Goal: Task Accomplishment & Management: Manage account settings

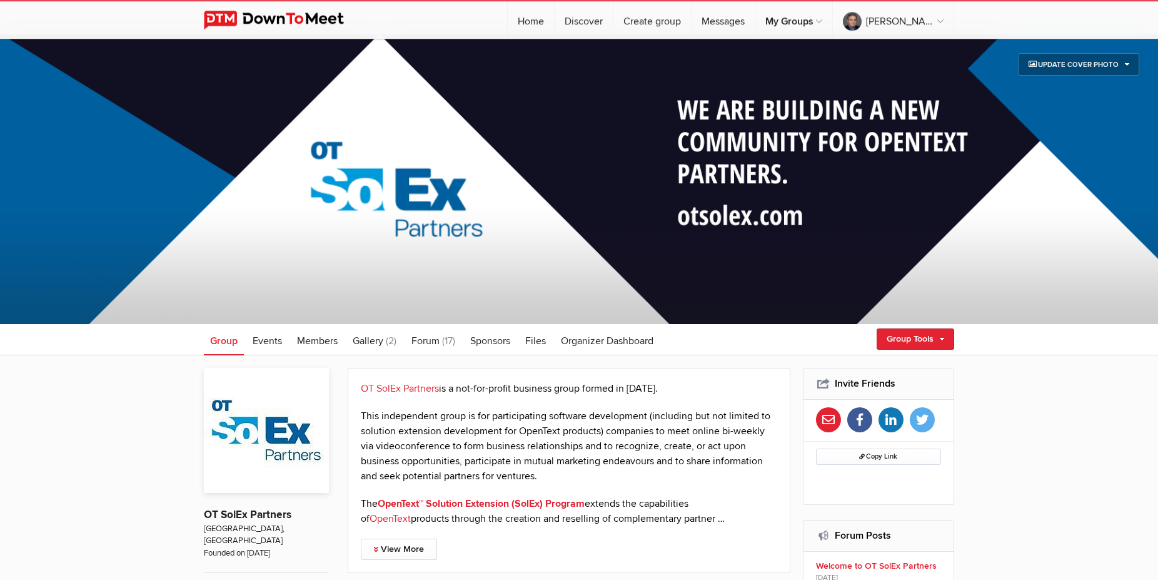
scroll to position [319, 0]
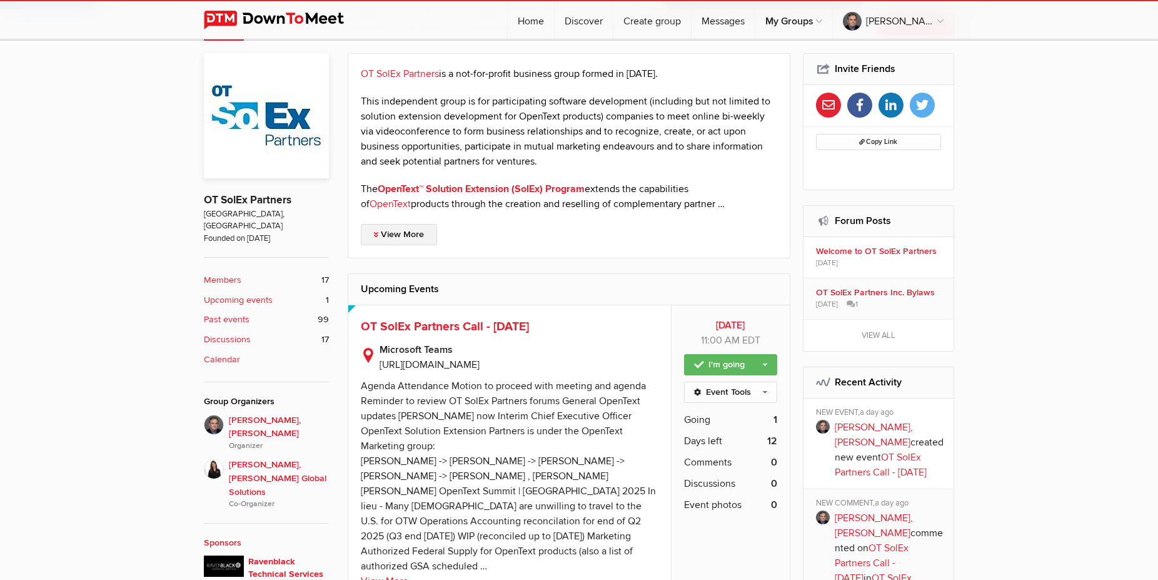
click at [413, 238] on link "View More" at bounding box center [399, 234] width 76 height 21
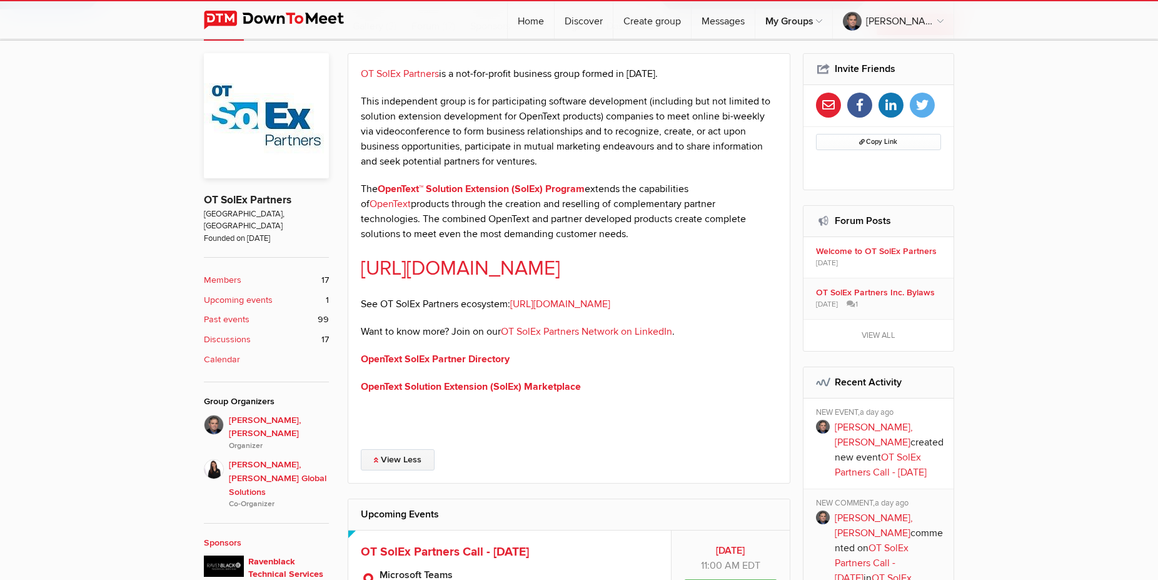
scroll to position [574, 0]
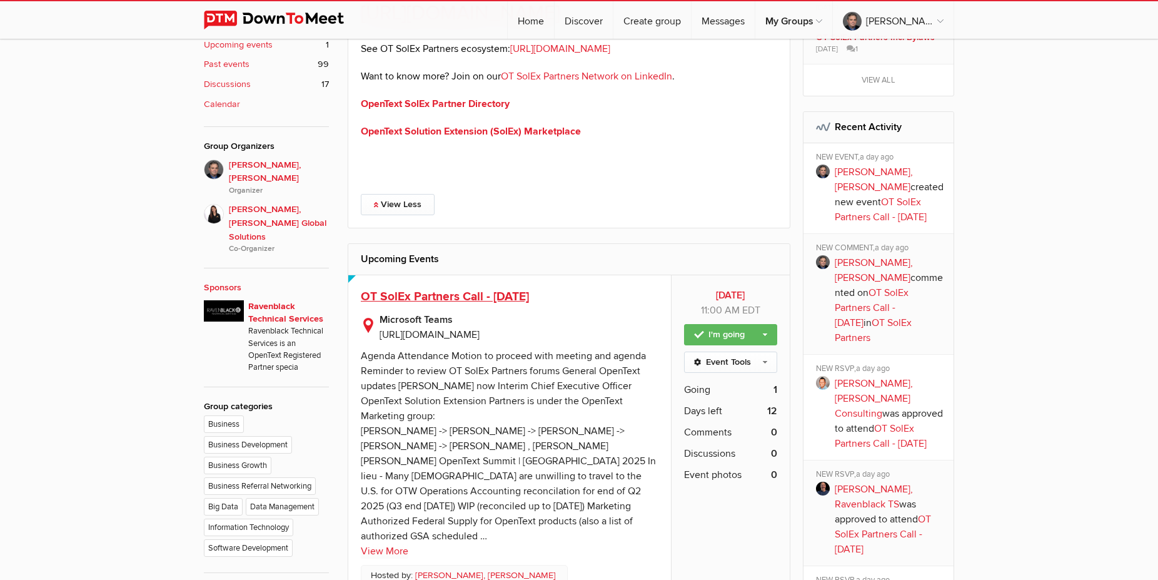
click at [423, 295] on span "OT SolEx Partners Call - [DATE]" at bounding box center [445, 296] width 168 height 15
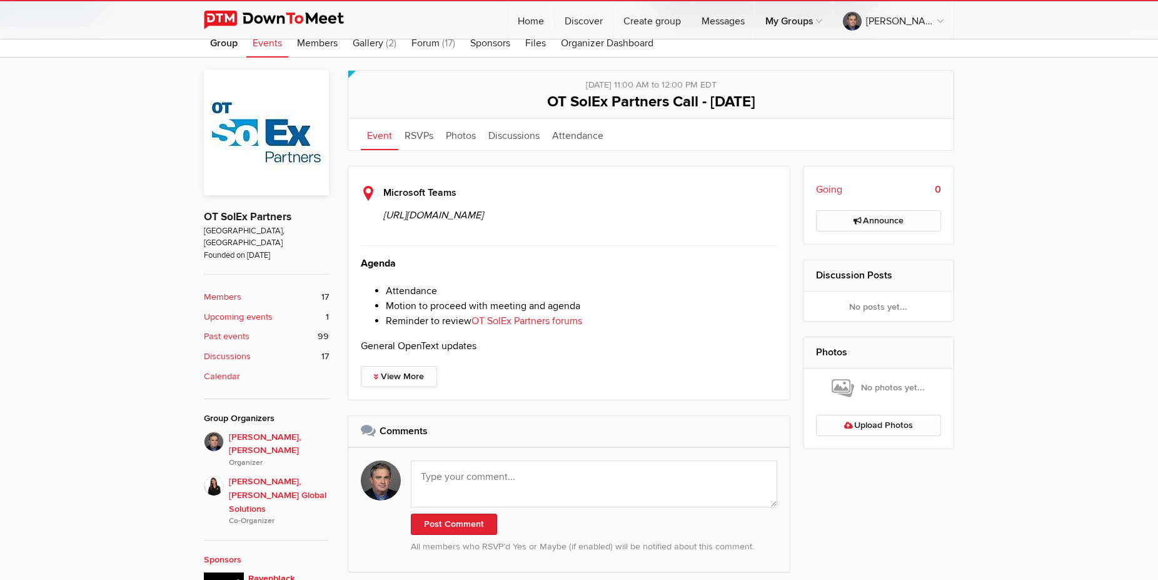
scroll to position [319, 0]
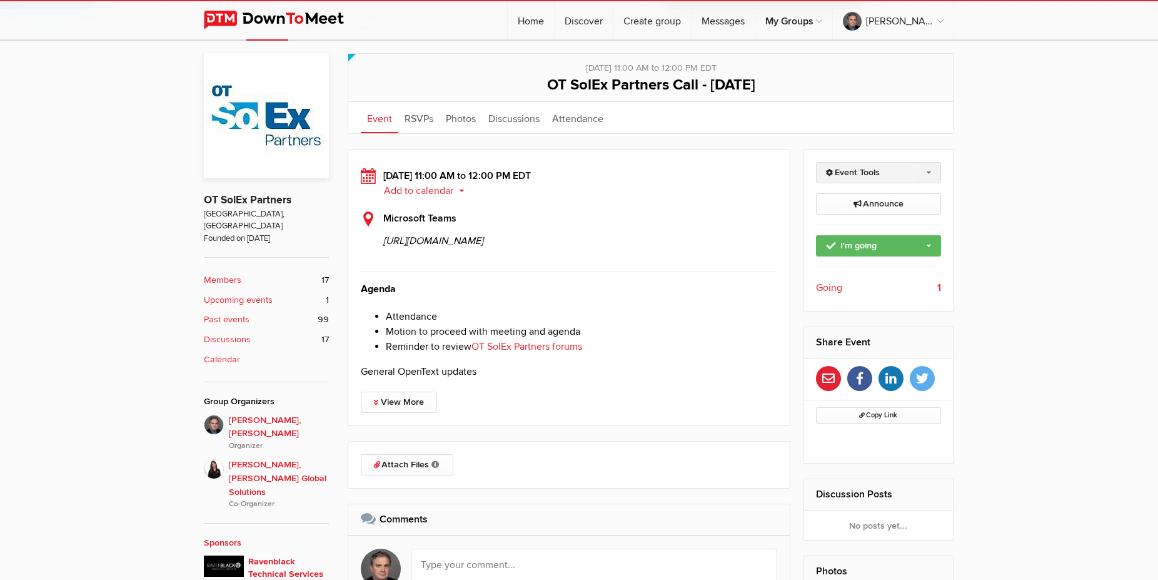
click at [874, 174] on link "Event Tools" at bounding box center [879, 172] width 126 height 21
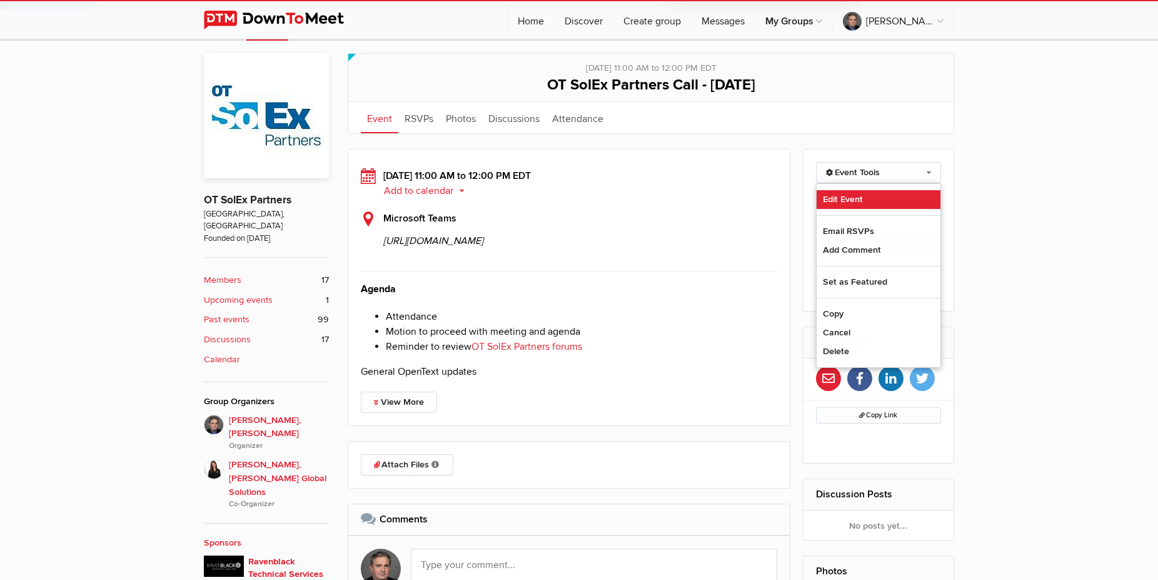
click at [839, 198] on link "Edit Event" at bounding box center [879, 199] width 124 height 19
select select "11:00:00"
select select
select select "PM"
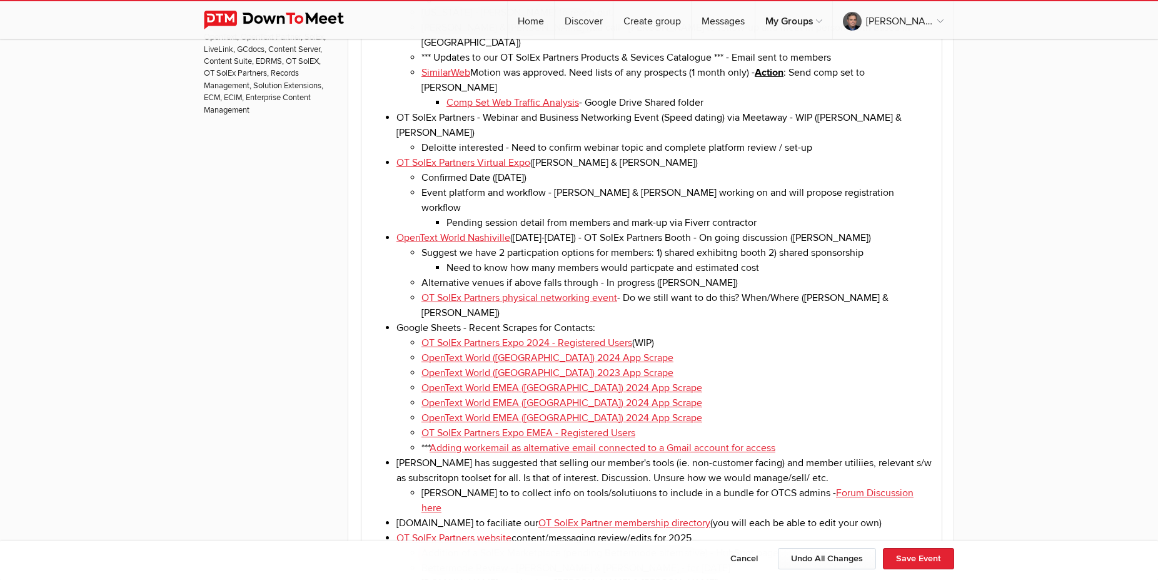
scroll to position [893, 0]
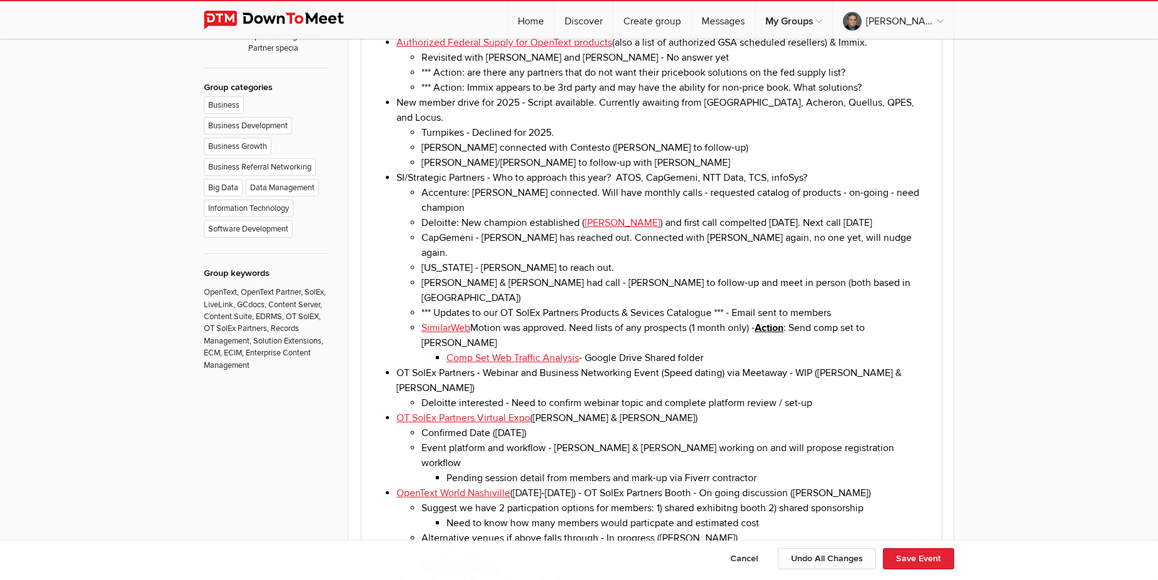
click at [486, 170] on li "SI/Strategic Partners - Who to approach this year? ATOS, CapGemeni, NTT Data, T…" at bounding box center [663, 267] width 535 height 195
click at [520, 170] on li "OpenText Strategic Partners - Who to approach this year? ATOS, CapGemeni, NTT D…" at bounding box center [663, 267] width 535 height 195
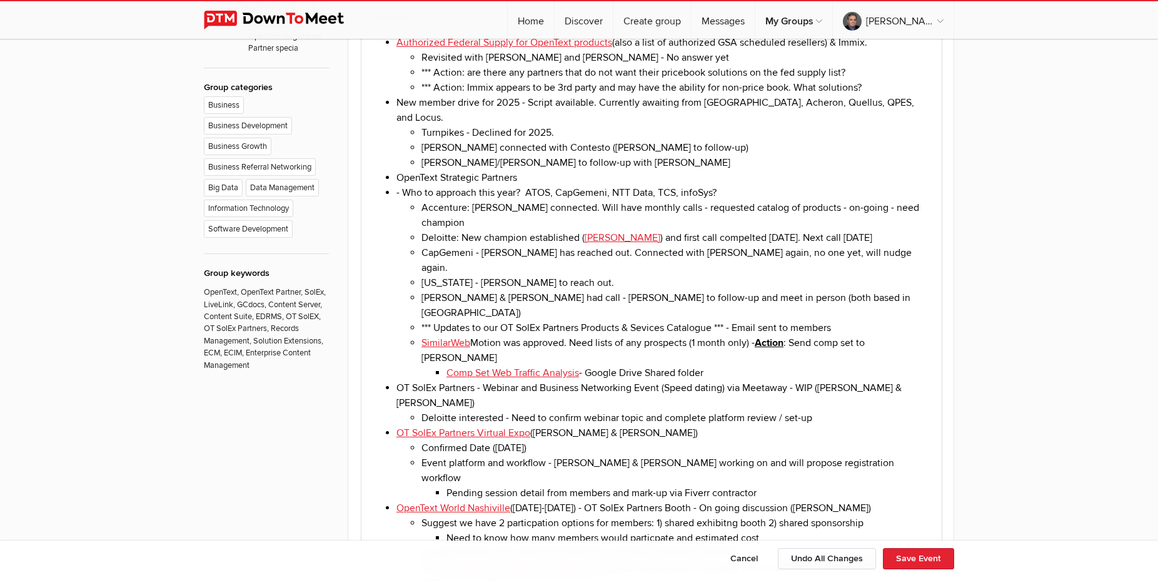
click at [540, 170] on li "OpenText Strategic Partners" at bounding box center [663, 177] width 535 height 15
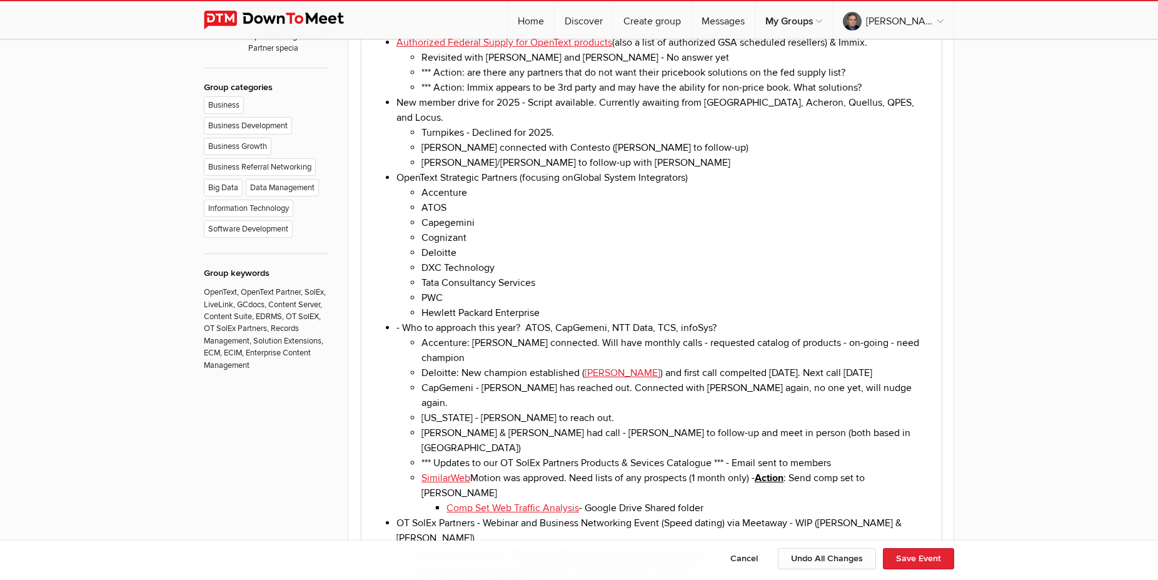
click at [703, 170] on li "OpenText Strategic Partners (focusing on Global System Integrators) Accenture A…" at bounding box center [663, 245] width 535 height 150
click at [525, 170] on li "OpenText Strategic Partners (focusing on Global System Integrators Accenture AT…" at bounding box center [663, 245] width 535 height 150
click at [403, 320] on li "- Who to approach this year? ATOS, CapGemeni, NTT Data, TCS, infoSys? Accenture…" at bounding box center [663, 417] width 535 height 195
drag, startPoint x: 629, startPoint y: 317, endPoint x: 545, endPoint y: 315, distance: 83.8
click at [545, 320] on li "- Other SI to approach this year? ATOS, CapGemeni, NTT Data, TCS, infoSys? Acce…" at bounding box center [663, 417] width 535 height 195
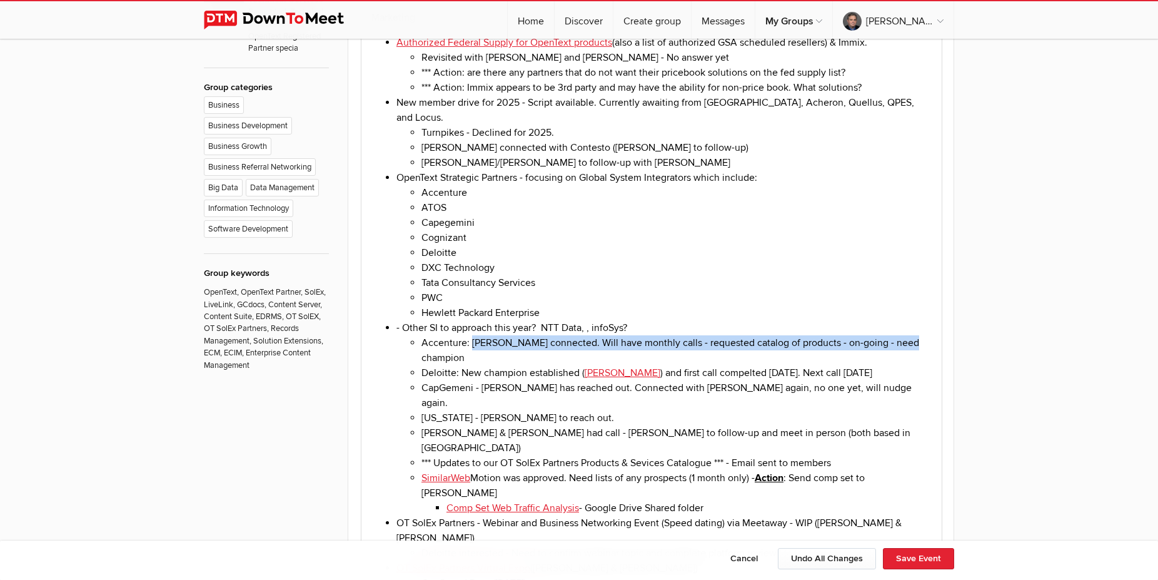
drag, startPoint x: 473, startPoint y: 330, endPoint x: 918, endPoint y: 329, distance: 445.2
click at [918, 335] on li "Accenture: [PERSON_NAME] connected. Will have monthly calls - requested catalog…" at bounding box center [676, 350] width 510 height 30
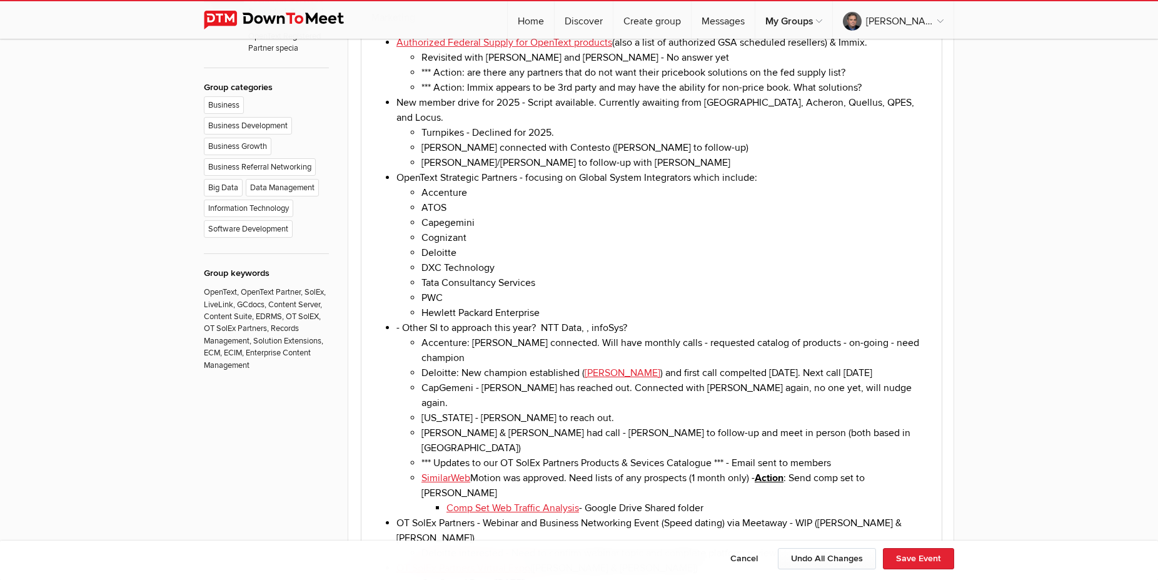
click at [511, 185] on li "Accenture" at bounding box center [676, 192] width 510 height 15
click at [472, 185] on li "Accenture" at bounding box center [676, 192] width 510 height 15
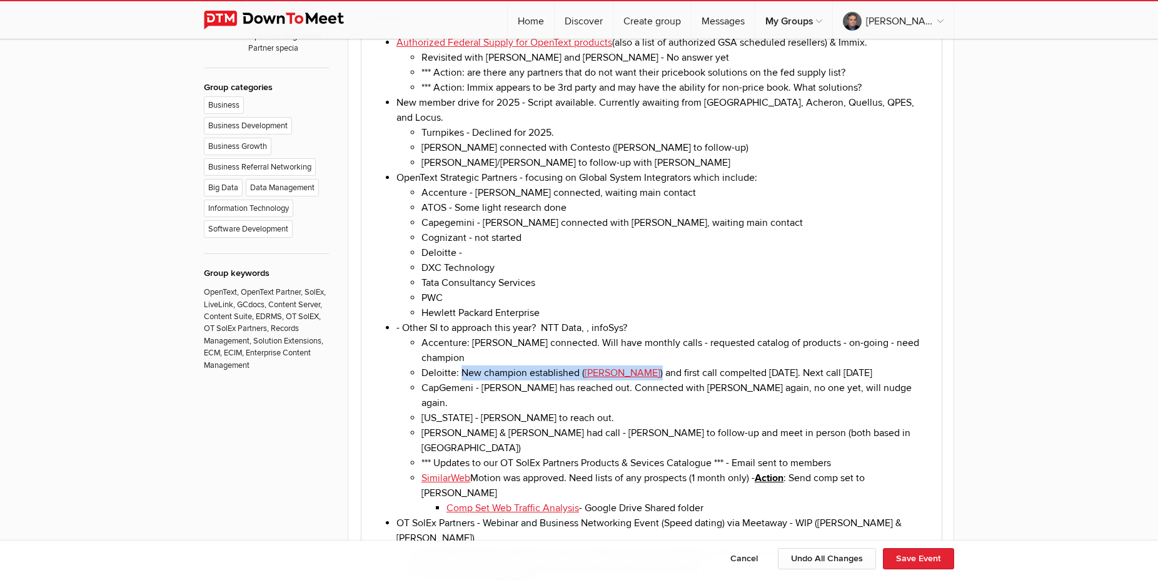
drag, startPoint x: 666, startPoint y: 347, endPoint x: 461, endPoint y: 345, distance: 204.5
click at [461, 365] on li "Deloitte: New champion established ( [PERSON_NAME] ) and first call compelted […" at bounding box center [676, 372] width 510 height 15
copy li "New champion established ( [PERSON_NAME] )"
click at [491, 245] on li "Deloitte -" at bounding box center [676, 252] width 510 height 15
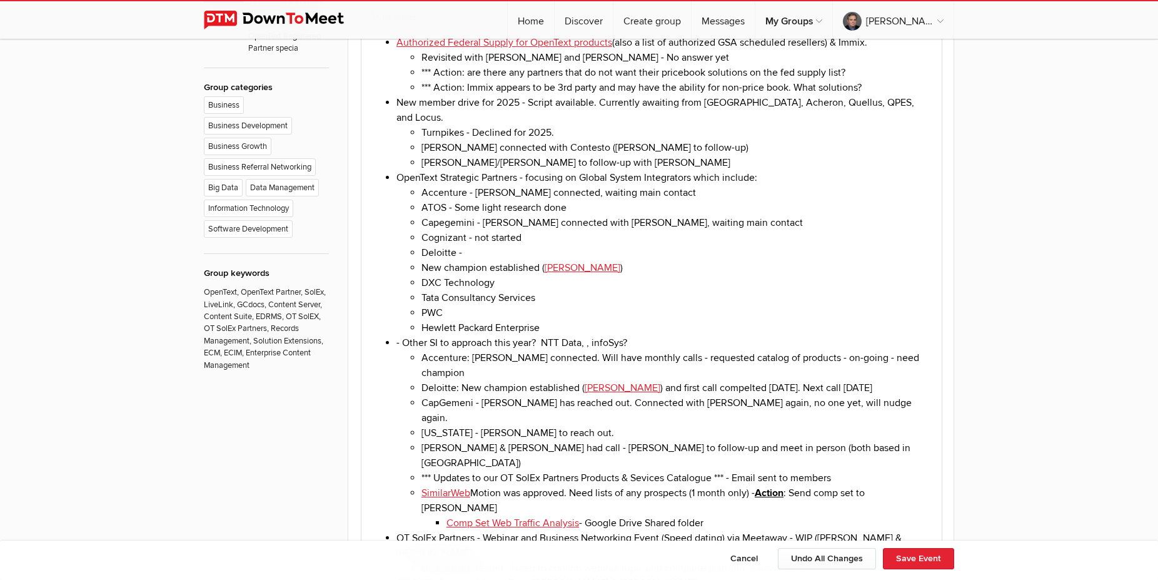
click at [499, 245] on li "Deloitte -" at bounding box center [676, 252] width 510 height 15
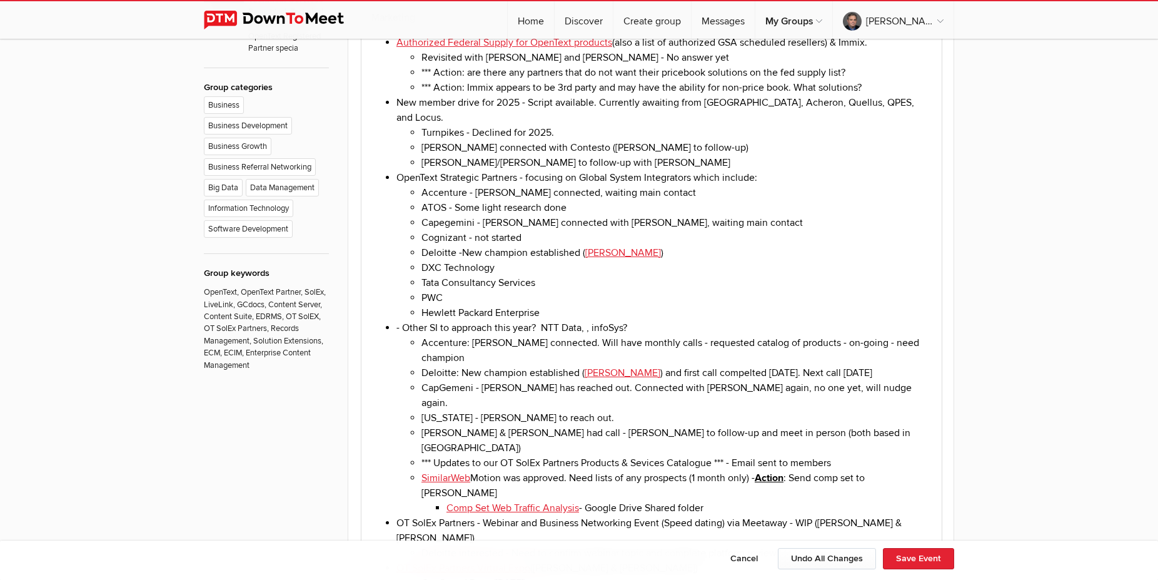
click at [485, 245] on li "Deloitte - New champion established ( [PERSON_NAME] )" at bounding box center [676, 252] width 510 height 15
drag, startPoint x: 464, startPoint y: 233, endPoint x: 490, endPoint y: 234, distance: 26.3
click at [490, 245] on li "Deloitte - New champion established ( [PERSON_NAME] )" at bounding box center [676, 252] width 510 height 15
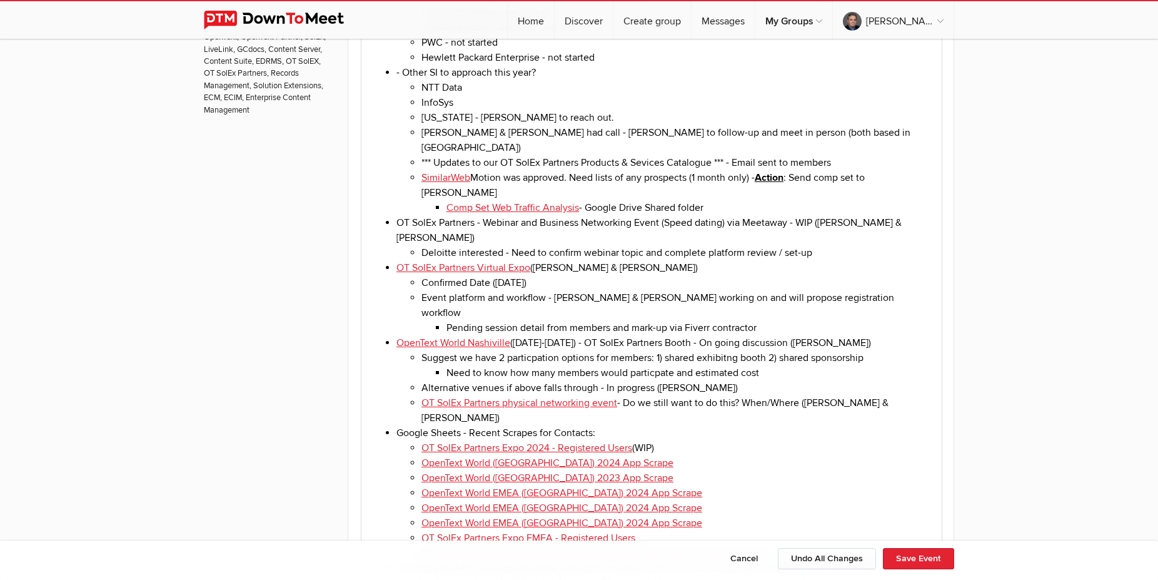
scroll to position [1084, 0]
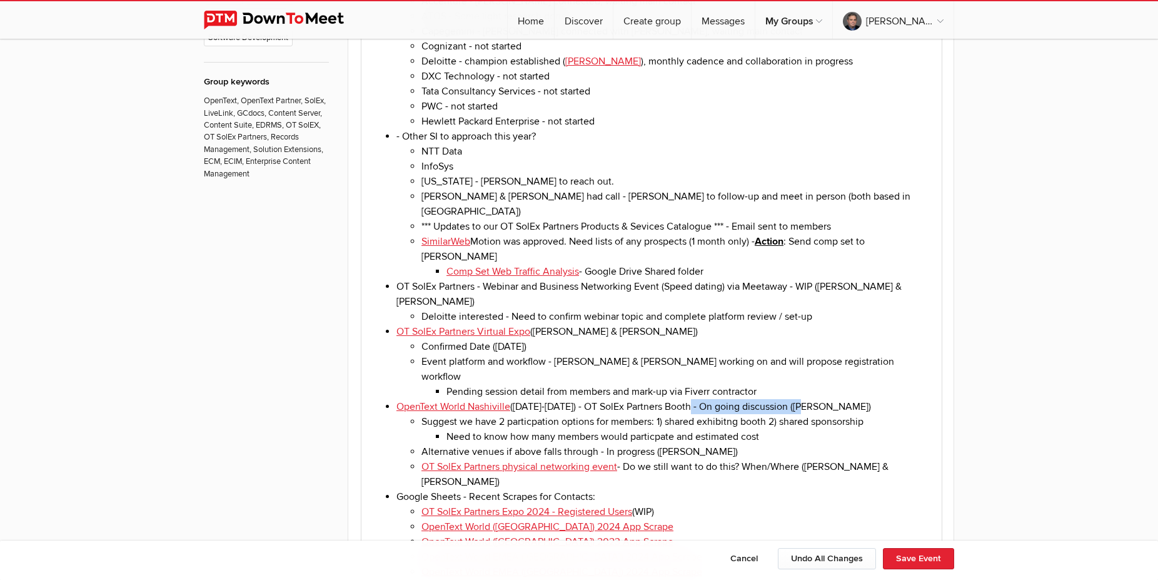
drag, startPoint x: 688, startPoint y: 342, endPoint x: 818, endPoint y: 343, distance: 130.1
click at [818, 399] on li "OpenText World Nashiville ([DATE]-[DATE]) - OT SolEx Partners Booth - On going …" at bounding box center [663, 444] width 535 height 90
click at [567, 399] on li "OpenText World Nashiville ([DATE]-[DATE]) - OT SolEx Partners Booth de Suggest …" at bounding box center [663, 444] width 535 height 90
click at [570, 399] on li "OpenText World Nashiville ([DATE]-[DATE]) - OT SolEx Partners Booth de Suggest …" at bounding box center [663, 444] width 535 height 90
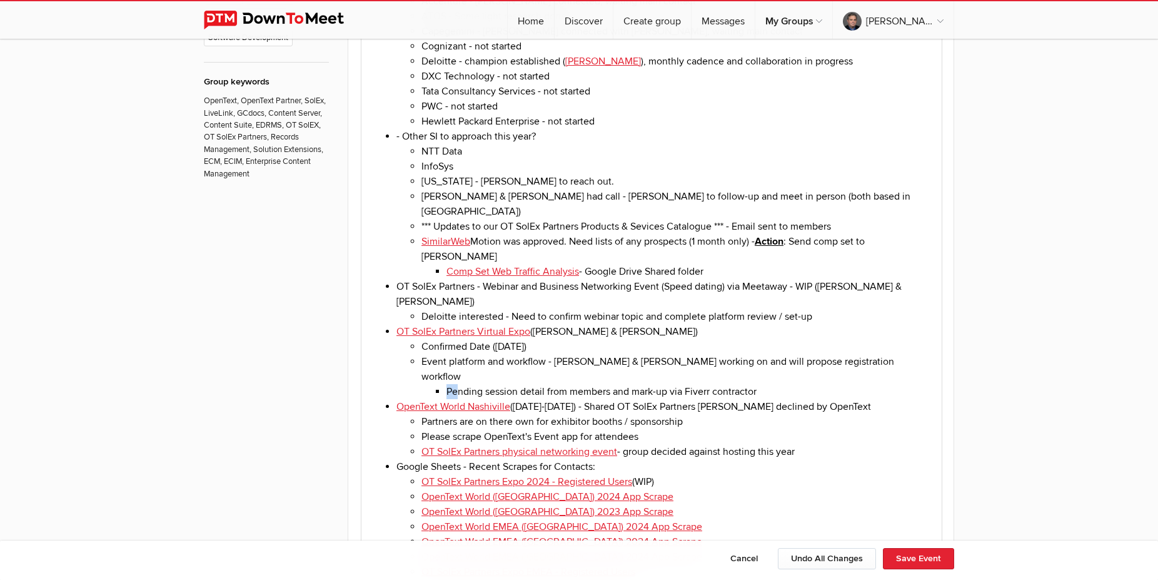
drag, startPoint x: 448, startPoint y: 321, endPoint x: 458, endPoint y: 322, distance: 10.0
click at [458, 384] on li "Pending session detail from members and mark-up via Fiverr contractor" at bounding box center [688, 391] width 485 height 15
click at [546, 384] on li "Pending session detail from members and mark-up via Fiverr contractor" at bounding box center [688, 391] width 485 height 15
drag, startPoint x: 505, startPoint y: 326, endPoint x: 577, endPoint y: 325, distance: 72.5
click at [575, 385] on strong "Item: Session content" at bounding box center [526, 391] width 97 height 13
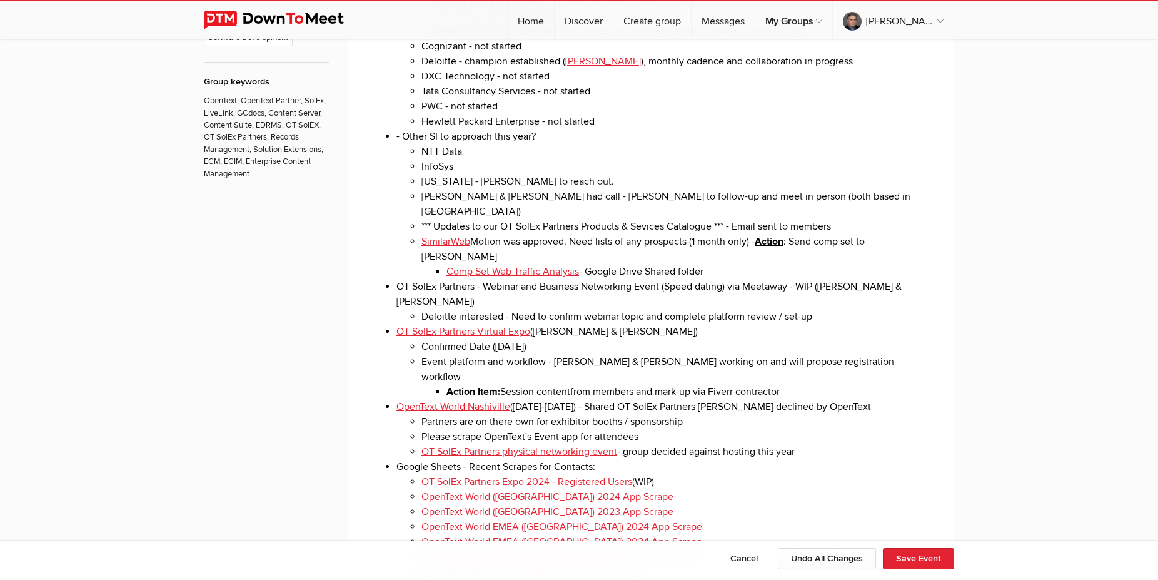
click at [622, 384] on li "Action Item: Session contentfrom members and mark-up via Fiverr contractor" at bounding box center [688, 391] width 485 height 15
click at [797, 384] on li "Action Item: Session contentfrom members and mark-up via Fiverr contractor" at bounding box center [688, 391] width 485 height 15
click at [641, 384] on li "Action Item: Session contentfrom members and mark-up via Fiverr contractor" at bounding box center [688, 391] width 485 height 15
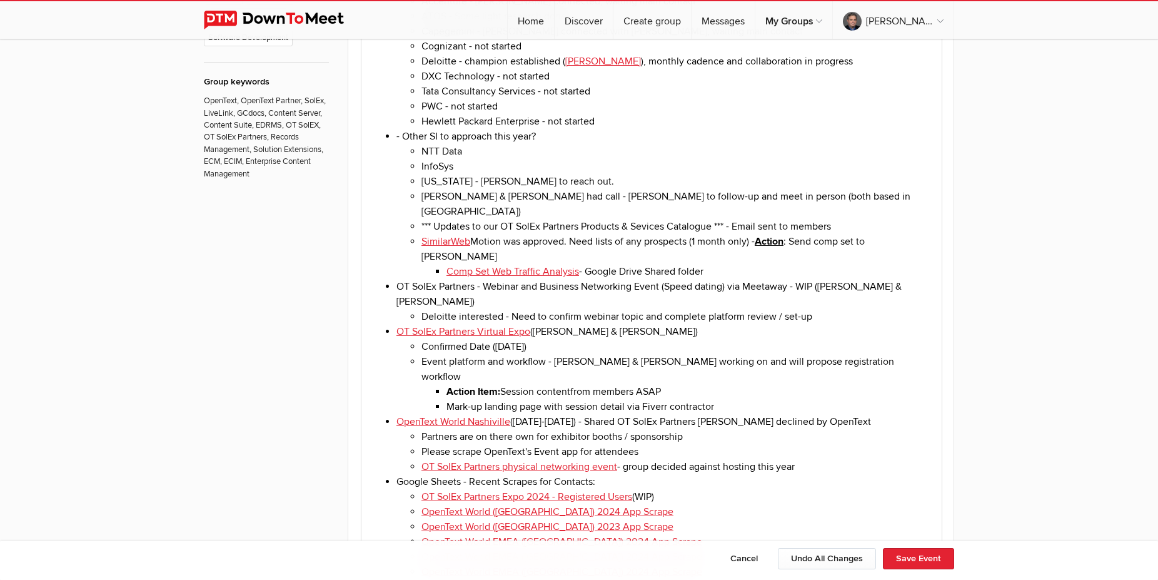
click at [589, 354] on li "Event platform and workflow - [PERSON_NAME] & [PERSON_NAME] working on and will…" at bounding box center [676, 384] width 510 height 60
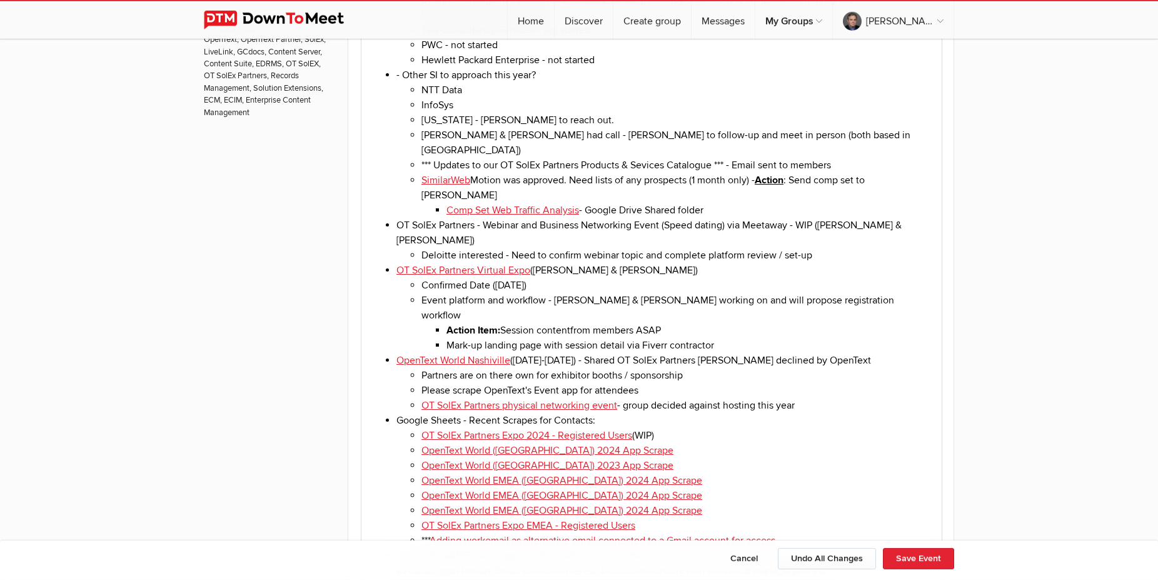
scroll to position [1148, 0]
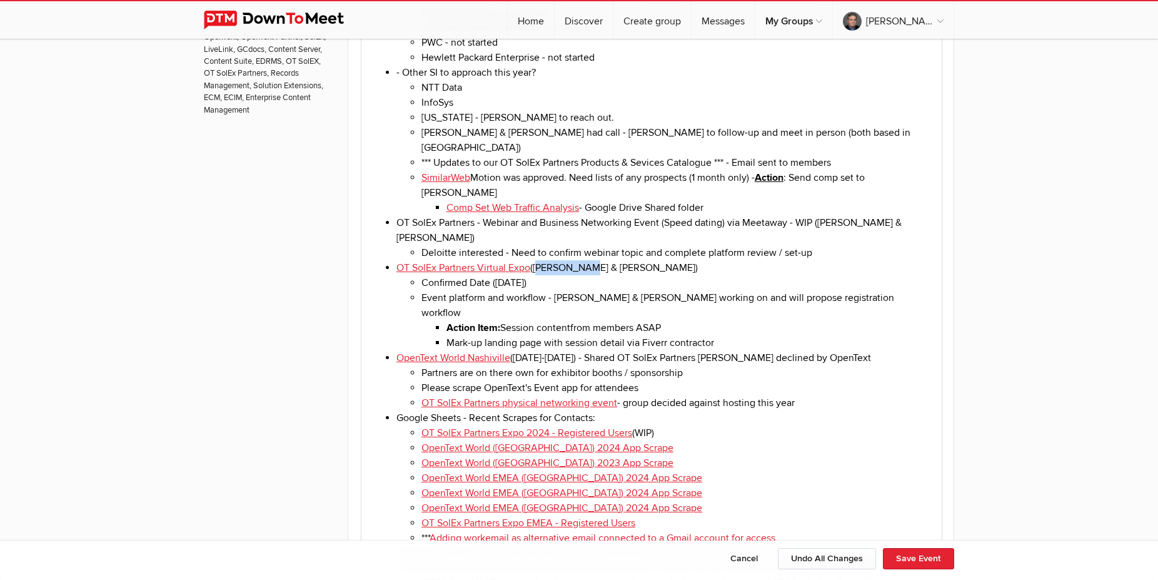
drag, startPoint x: 538, startPoint y: 214, endPoint x: 583, endPoint y: 216, distance: 44.5
click at [583, 260] on li "OT SolEx Partners Virtual Expo ([PERSON_NAME] & [PERSON_NAME]) Confirmed Date (…" at bounding box center [663, 305] width 535 height 90
click at [633, 365] on li "Partners are on there own for exhibitor booths / sponsorship" at bounding box center [676, 372] width 510 height 15
click at [572, 350] on li "OpenText World Nashiville ([DATE]-[DATE]) - Shared OT SolEx Partners [PERSON_NA…" at bounding box center [663, 380] width 535 height 60
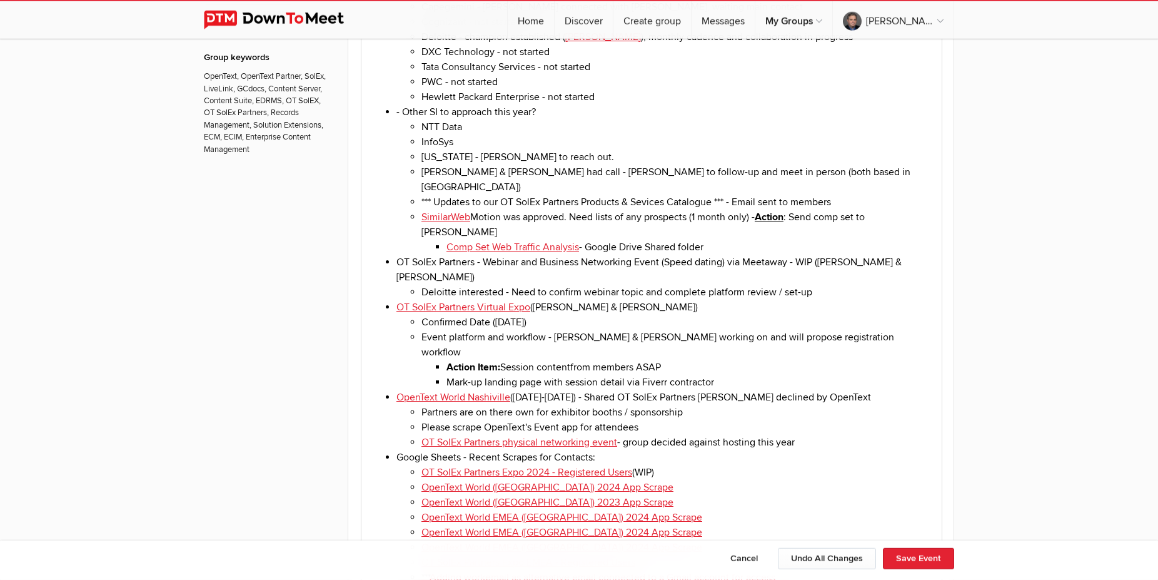
scroll to position [1084, 0]
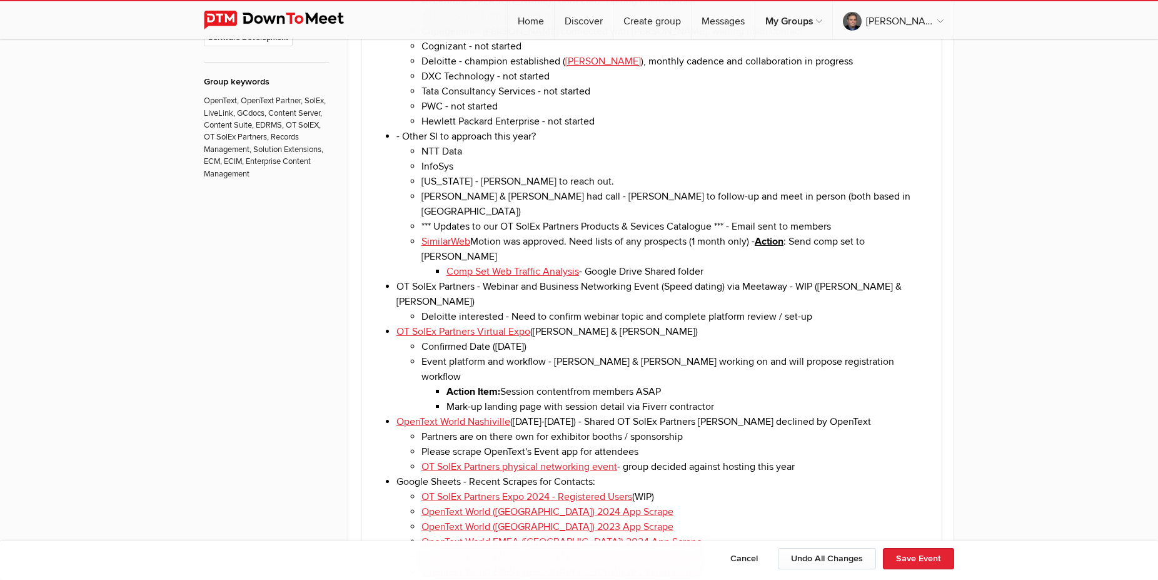
click at [476, 279] on li "OT SolEx Partners - Webinar and Business Networking Event (Speed dating) via Me…" at bounding box center [663, 301] width 535 height 45
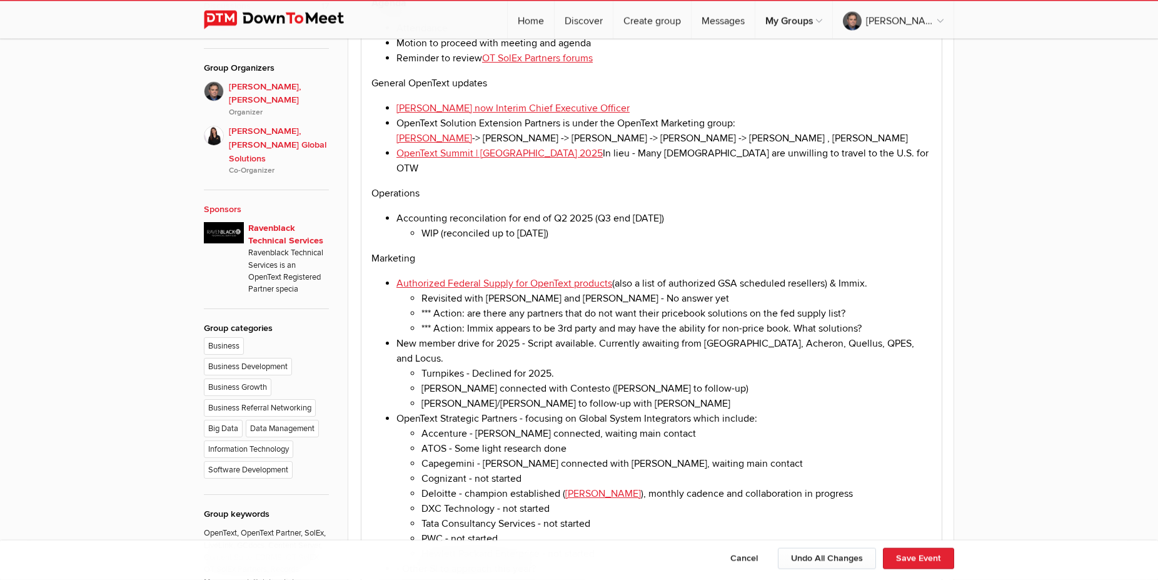
scroll to position [638, 0]
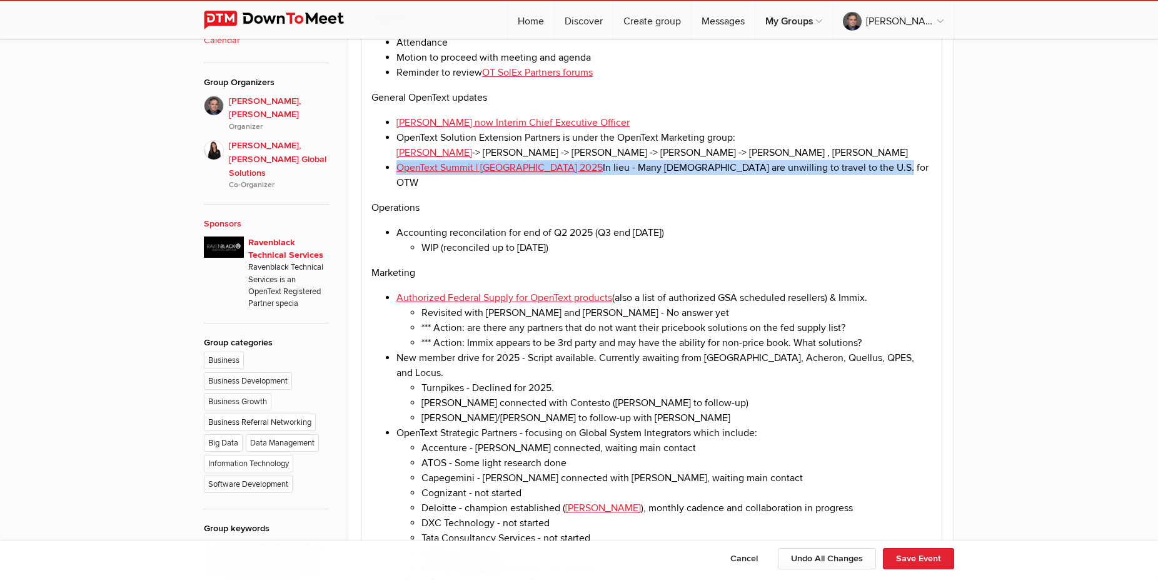
drag, startPoint x: 850, startPoint y: 169, endPoint x: 393, endPoint y: 172, distance: 457.1
click at [396, 172] on li "OpenText Summit | [GEOGRAPHIC_DATA] 2025 In lieu - Many [DEMOGRAPHIC_DATA] are …" at bounding box center [663, 175] width 535 height 30
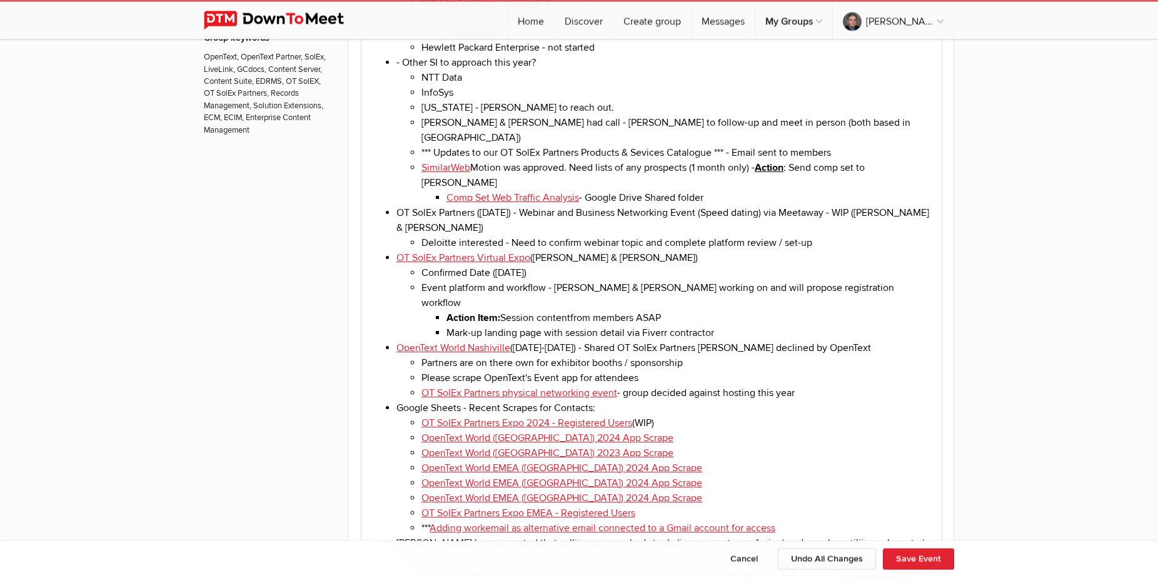
scroll to position [1148, 0]
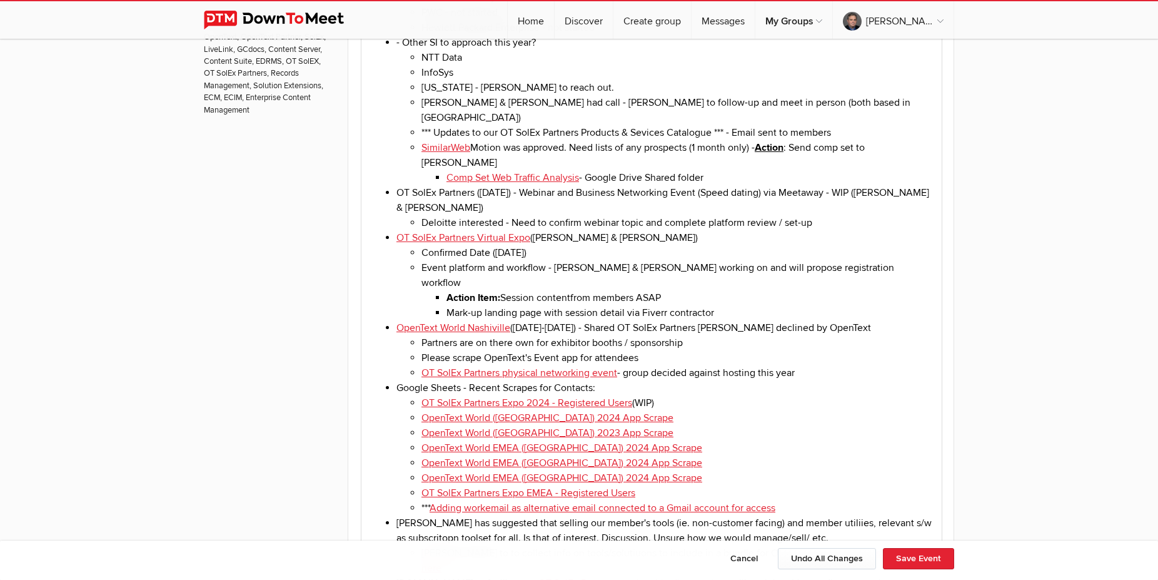
click at [718, 170] on li "Comp Set Web Traffic Analysis - Google Drive Shared folder" at bounding box center [688, 177] width 485 height 15
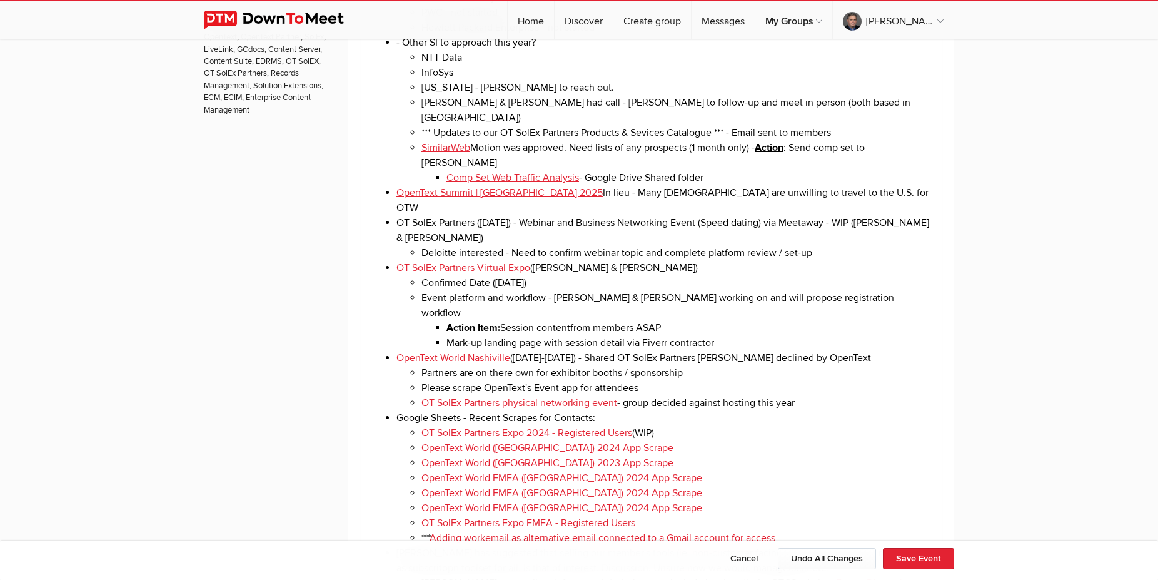
click at [544, 185] on li "OpenText Summit | [GEOGRAPHIC_DATA] 2025 In lieu - Many [DEMOGRAPHIC_DATA] are …" at bounding box center [663, 200] width 535 height 30
click at [828, 395] on li "OT SolEx Partners physical networking event - group decided against hosting thi…" at bounding box center [676, 402] width 510 height 15
click at [476, 215] on li "OT SolEx Partners ([DATE]) - Webinar and Business Networking Event (Speed datin…" at bounding box center [663, 237] width 535 height 45
click at [891, 215] on li "OT SolEx Partners - w/ Deloitte ([DATE]) - Webinar and Business Networking Even…" at bounding box center [663, 237] width 535 height 45
drag, startPoint x: 627, startPoint y: 184, endPoint x: 645, endPoint y: 184, distance: 18.1
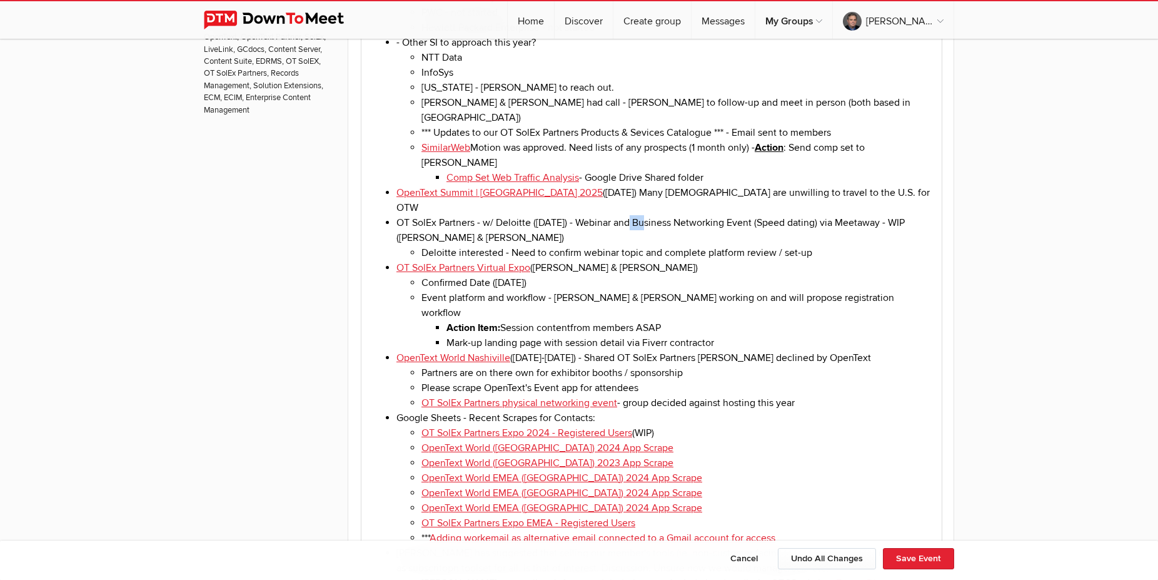
click at [645, 215] on li "OT SolEx Partners - w/ Deloitte ([DATE]) - Webinar and Business Networking Even…" at bounding box center [663, 237] width 535 height 45
click at [461, 245] on li "Deloitte interested - Need to confirm webinar topic and complete platform revie…" at bounding box center [676, 252] width 510 height 15
click at [815, 395] on li "OT SolEx Partners physical networking event - group decided against hosting thi…" at bounding box center [676, 402] width 510 height 15
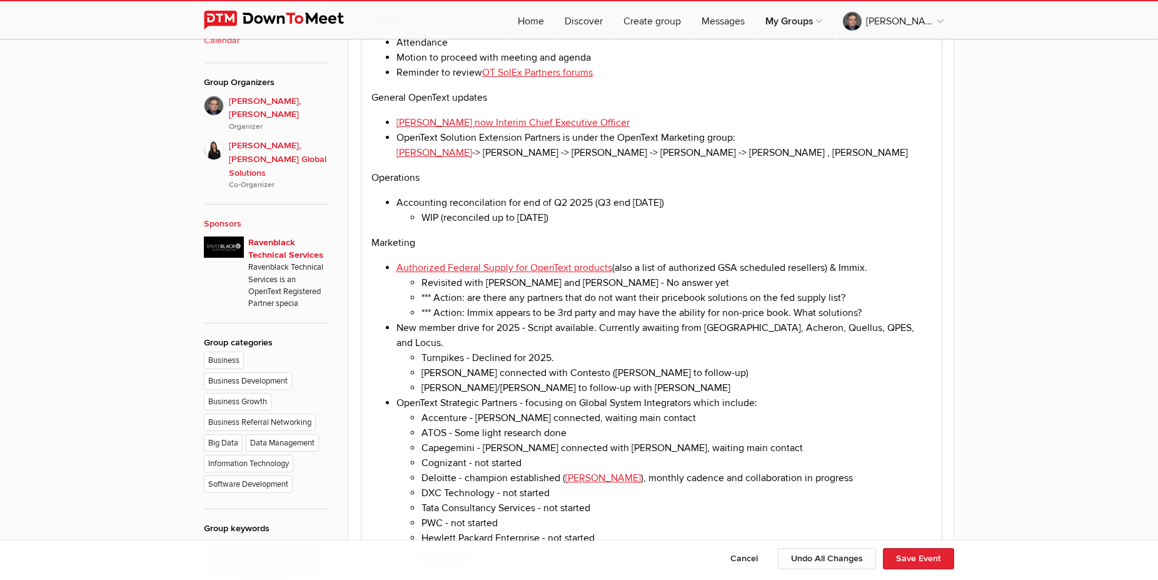
scroll to position [574, 0]
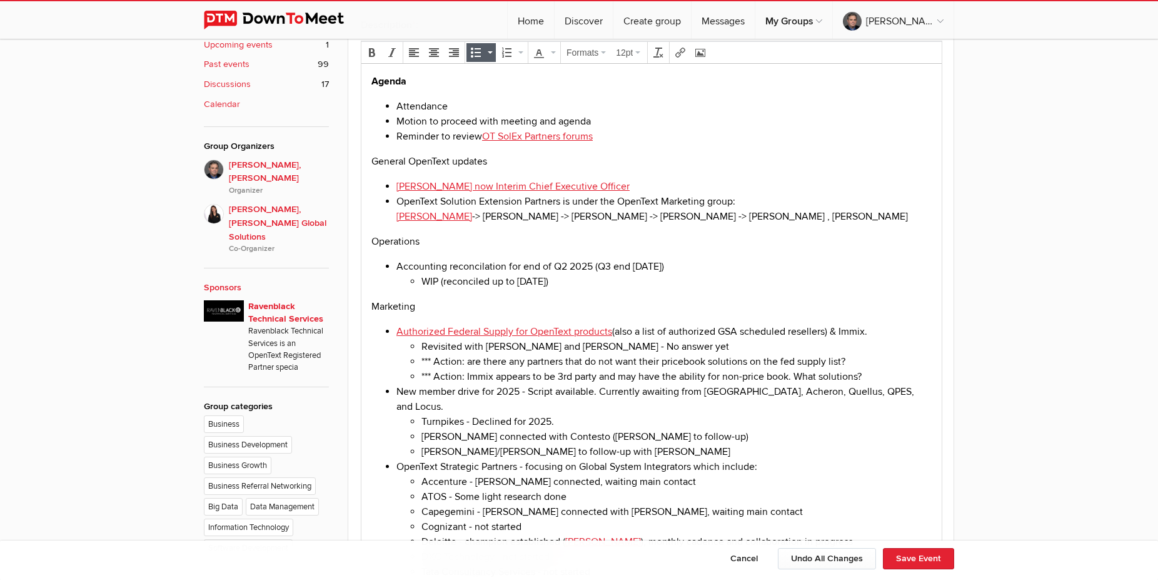
click at [645, 188] on li "[PERSON_NAME] now Interim Chief Executive Officer" at bounding box center [663, 185] width 535 height 15
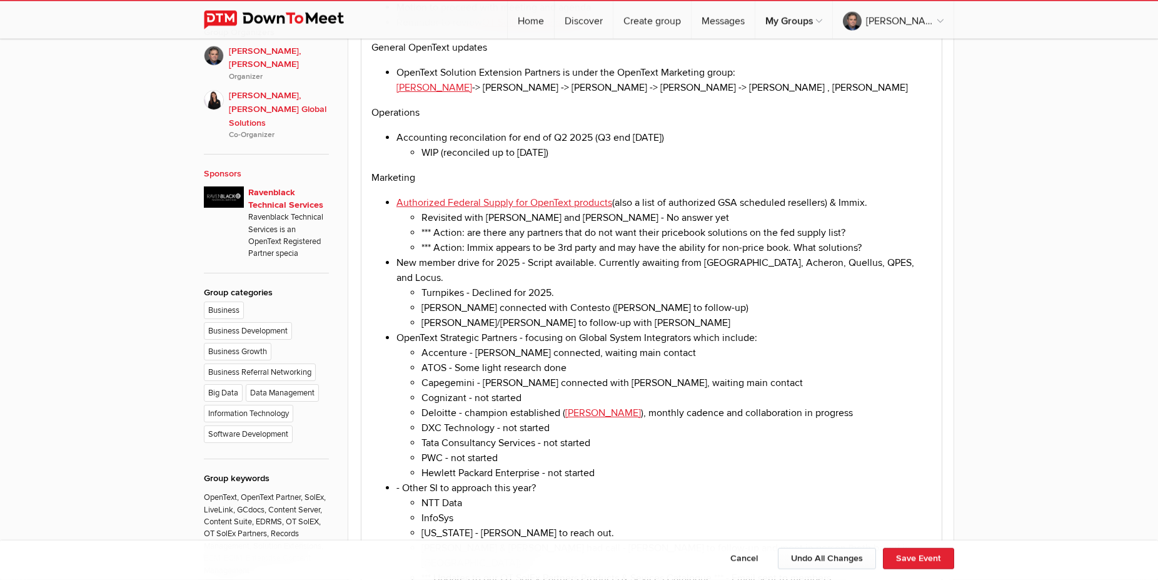
scroll to position [765, 0]
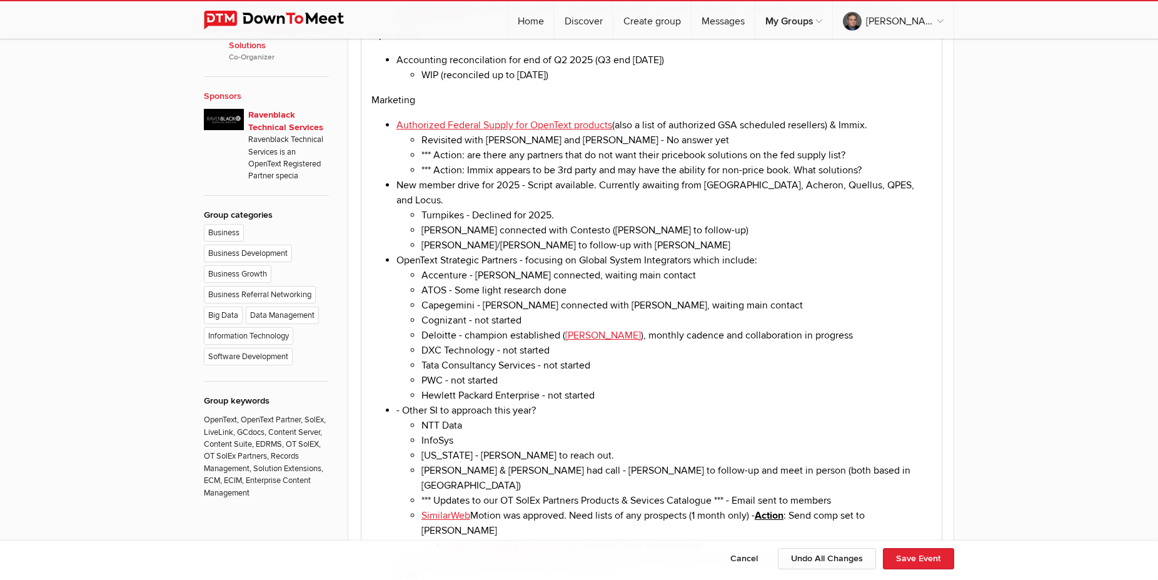
click at [873, 159] on li "*** Action: are there any partners that do not want their pricebook solutions o…" at bounding box center [676, 155] width 510 height 15
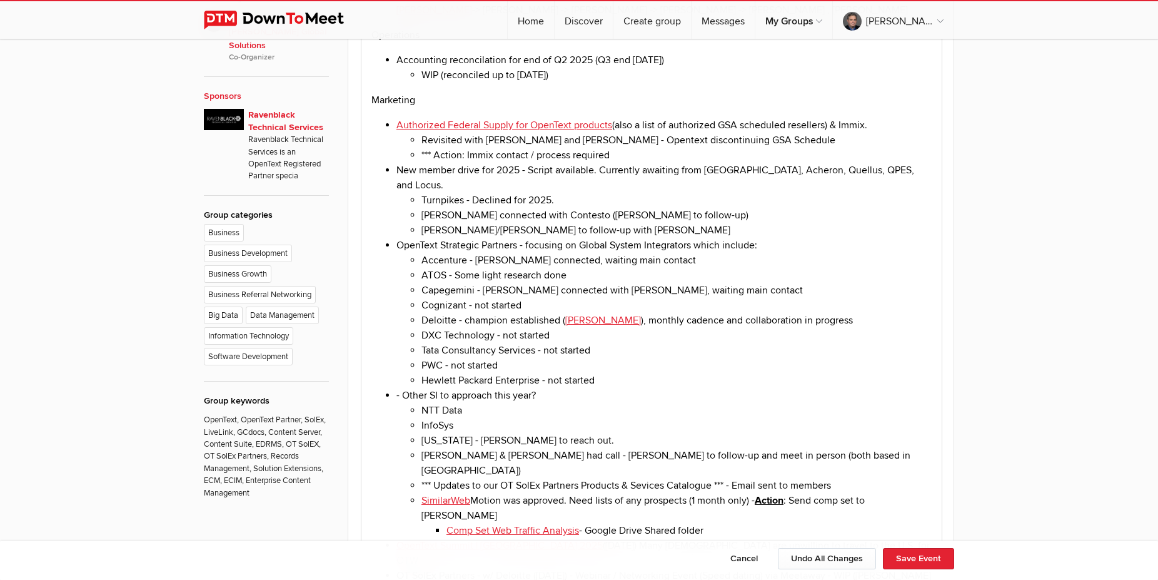
click at [604, 196] on li "Turnpikes - Declined for 2025." at bounding box center [676, 200] width 510 height 15
click at [424, 208] on li "[PERSON_NAME] connected with Contesto ([PERSON_NAME] to follow-up)" at bounding box center [676, 215] width 510 height 15
click at [566, 208] on li "Contesto - [PERSON_NAME] connected with Contesto ([PERSON_NAME] to follow-up)" at bounding box center [676, 215] width 510 height 15
drag, startPoint x: 470, startPoint y: 208, endPoint x: 608, endPoint y: 208, distance: 138.2
click at [608, 208] on li "Contesto - [PERSON_NAME] connected with Contesto ([PERSON_NAME] to follow-up)" at bounding box center [676, 215] width 510 height 15
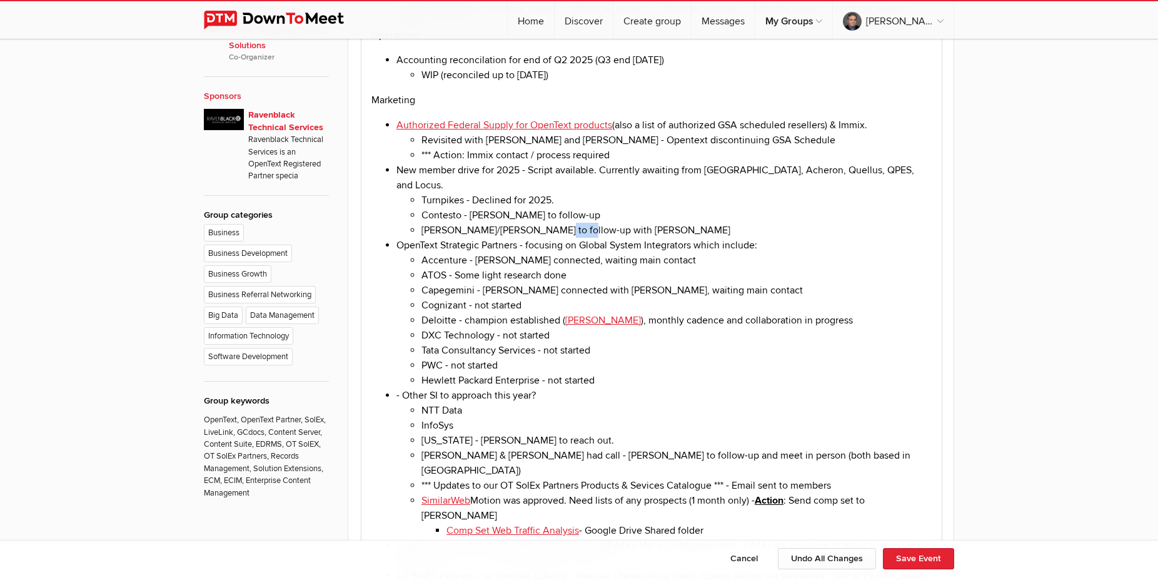
drag, startPoint x: 573, startPoint y: 223, endPoint x: 543, endPoint y: 221, distance: 30.1
click at [543, 223] on li "[PERSON_NAME]/[PERSON_NAME] to follow-up with [PERSON_NAME]" at bounding box center [676, 230] width 510 height 15
click at [421, 223] on li "[PERSON_NAME]/[PERSON_NAME] to follow-up with" at bounding box center [676, 230] width 510 height 15
drag, startPoint x: 557, startPoint y: 223, endPoint x: 582, endPoint y: 224, distance: 25.0
click at [582, 224] on li "[PERSON_NAME]/[PERSON_NAME] to follow-up with" at bounding box center [676, 230] width 510 height 15
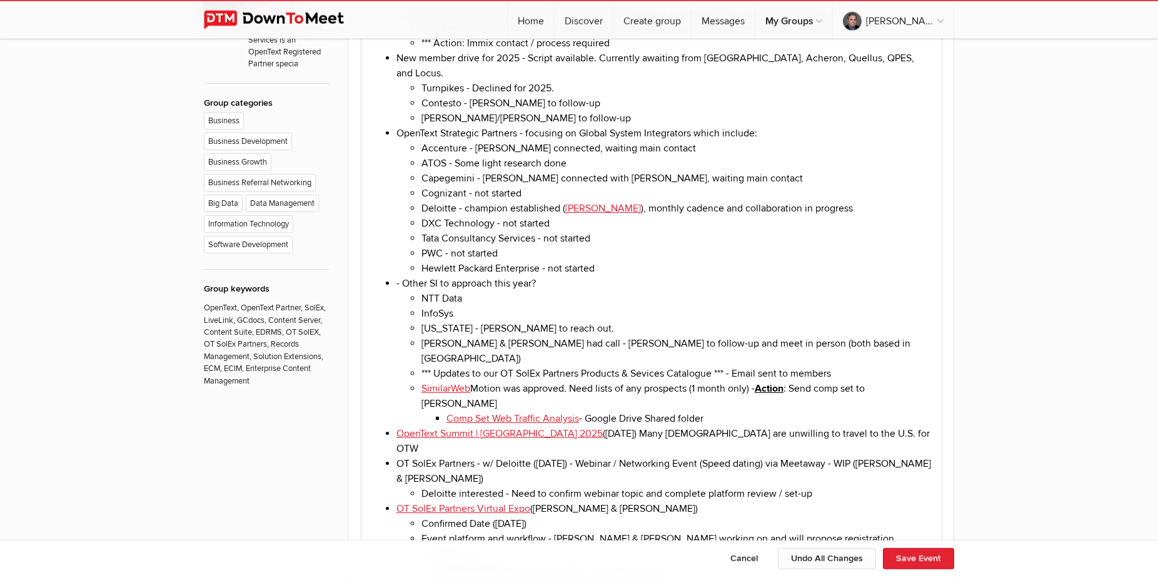
scroll to position [893, 0]
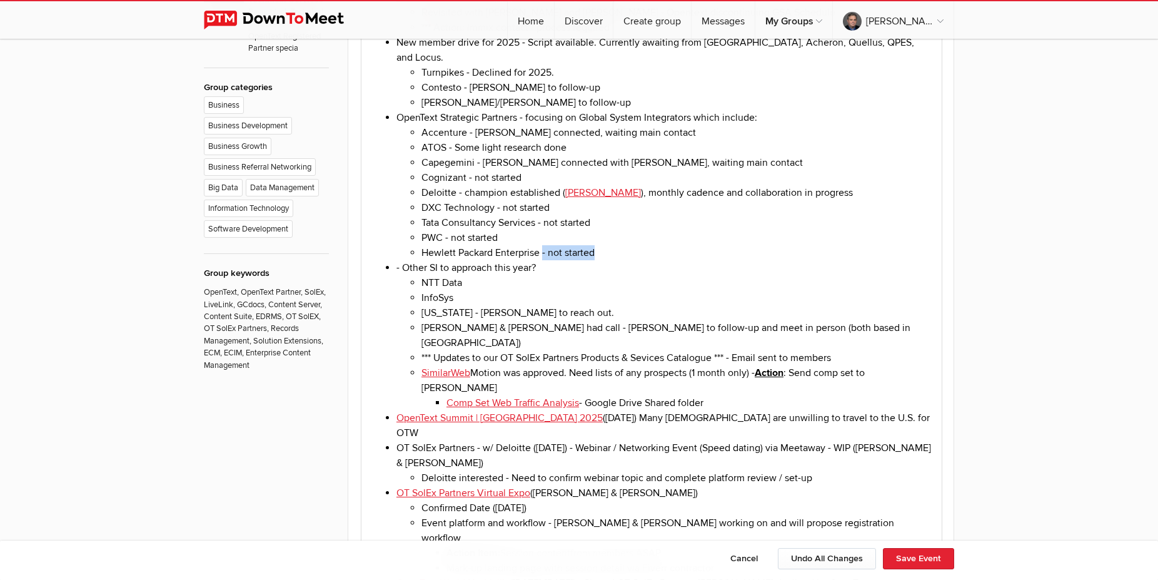
drag, startPoint x: 601, startPoint y: 249, endPoint x: 543, endPoint y: 249, distance: 58.2
click at [543, 249] on li "Hewlett Packard Enterprise - not started" at bounding box center [676, 252] width 510 height 15
copy li "- not started"
click at [503, 286] on li "NTT Data" at bounding box center [676, 282] width 510 height 15
click at [460, 296] on li "InfoSys" at bounding box center [676, 297] width 510 height 15
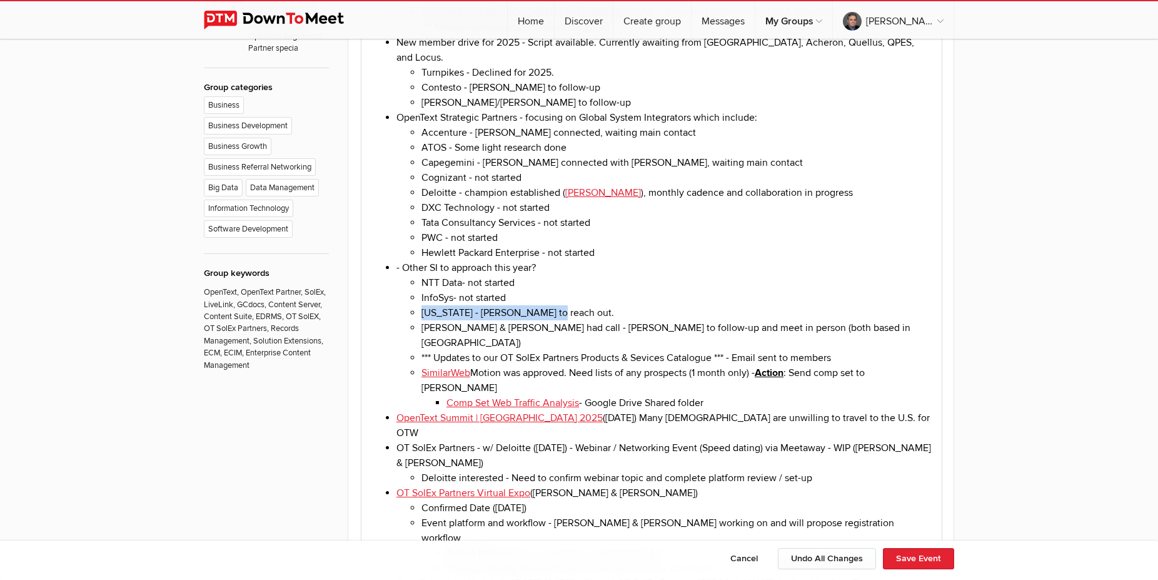
drag, startPoint x: 553, startPoint y: 312, endPoint x: 423, endPoint y: 308, distance: 130.1
click at [423, 308] on li "[US_STATE] - [PERSON_NAME] to reach out." at bounding box center [676, 312] width 510 height 15
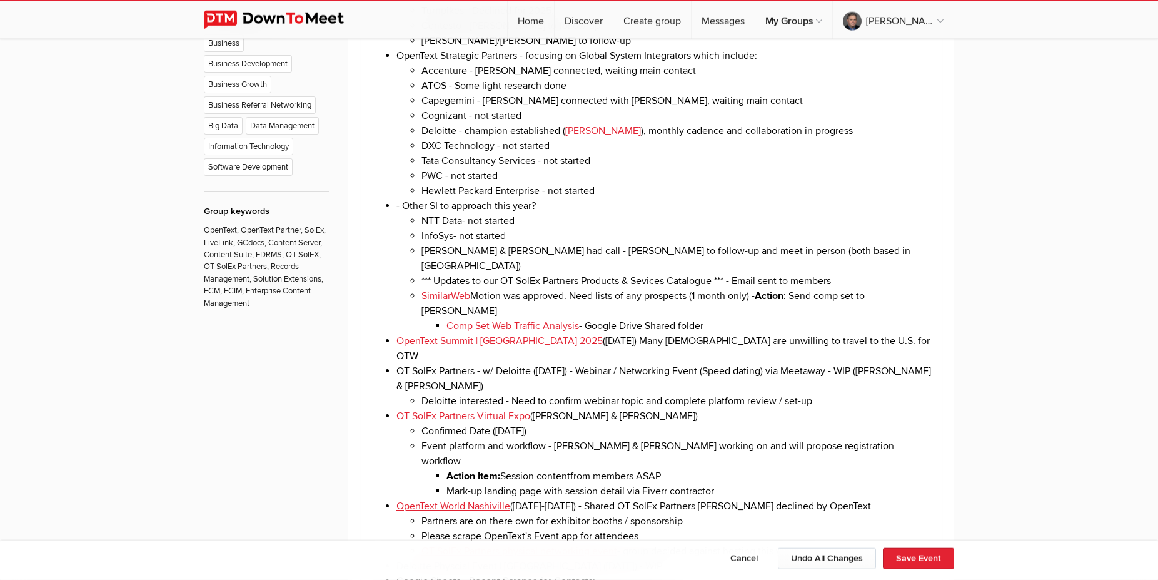
scroll to position [957, 0]
drag, startPoint x: 736, startPoint y: 268, endPoint x: 762, endPoint y: 268, distance: 25.6
click at [762, 271] on li "*** Updates to our OT SolEx Partners Products & Sevices Catalogue *** - Email s…" at bounding box center [676, 278] width 510 height 15
drag, startPoint x: 737, startPoint y: 263, endPoint x: 849, endPoint y: 261, distance: 112.0
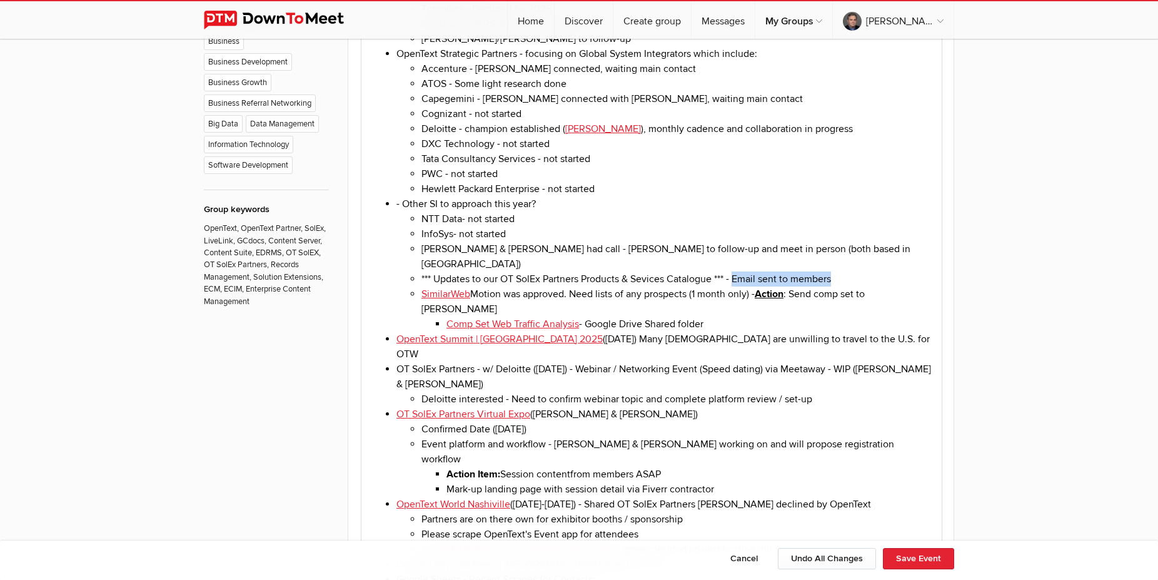
click at [849, 271] on li "*** Updates to our OT SolEx Partners Products & Sevices Catalogue *** - Email s…" at bounding box center [676, 278] width 510 height 15
click at [424, 271] on li "*** Updates to our OT SolEx Partners Products & Sevices Catalogue *** - Email s…" at bounding box center [676, 278] width 510 height 15
click at [777, 271] on li "*** Action Send Updates for our OT SolEx Partners Products & Sevices Catalogue …" at bounding box center [676, 278] width 510 height 15
drag, startPoint x: 929, startPoint y: 269, endPoint x: 810, endPoint y: 266, distance: 118.8
click at [810, 271] on li "*** Action Send Updates for our OT SolEx Partners Products & Sevices Catalogue …" at bounding box center [676, 278] width 510 height 15
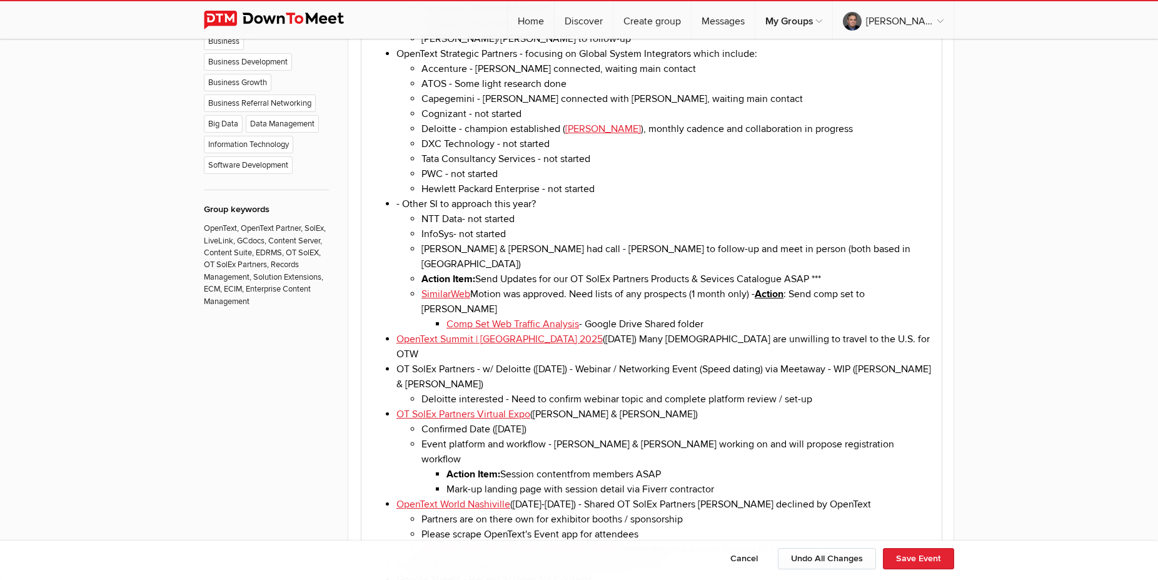
click at [840, 271] on li "Action Item: Send Updates for our OT SolEx Partners Products & Sevices Catalogu…" at bounding box center [676, 278] width 510 height 15
click at [794, 286] on li "SimilarWeb Motion was approved. Need lists of any prospects (1 month only) - Ac…" at bounding box center [676, 308] width 510 height 45
drag, startPoint x: 762, startPoint y: 283, endPoint x: 796, endPoint y: 281, distance: 34.5
click at [796, 286] on li "SimilarWeb Motion was approved. Need lists of any prospects (1 month only) - Ac…" at bounding box center [676, 308] width 510 height 45
click at [612, 331] on li "OpenText Summit | [GEOGRAPHIC_DATA] 2025 ([DATE]) Many [DEMOGRAPHIC_DATA] are u…" at bounding box center [663, 346] width 535 height 30
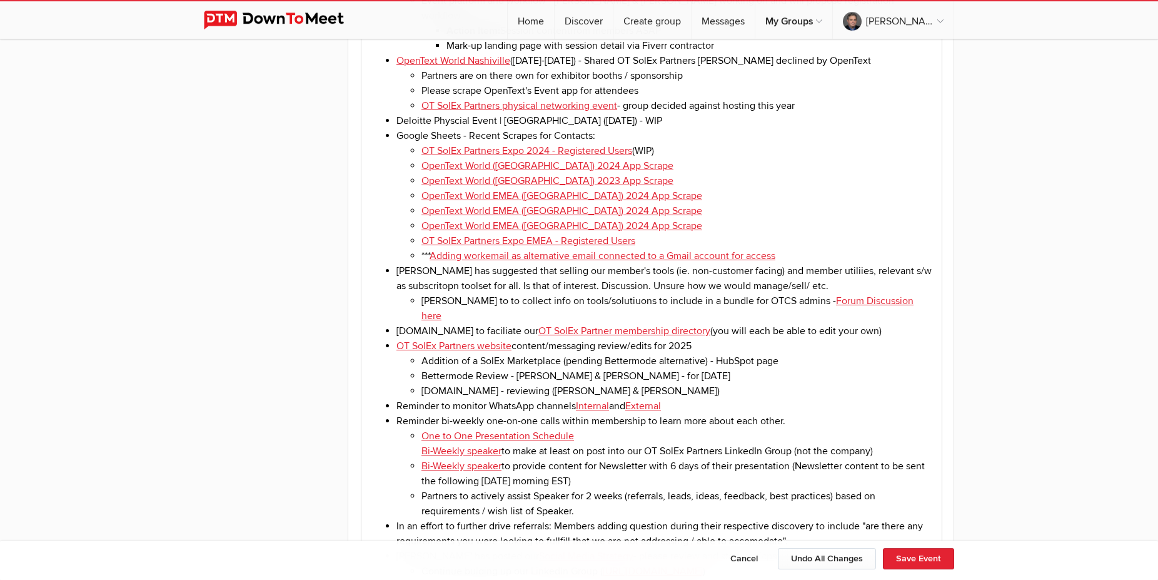
scroll to position [1403, 0]
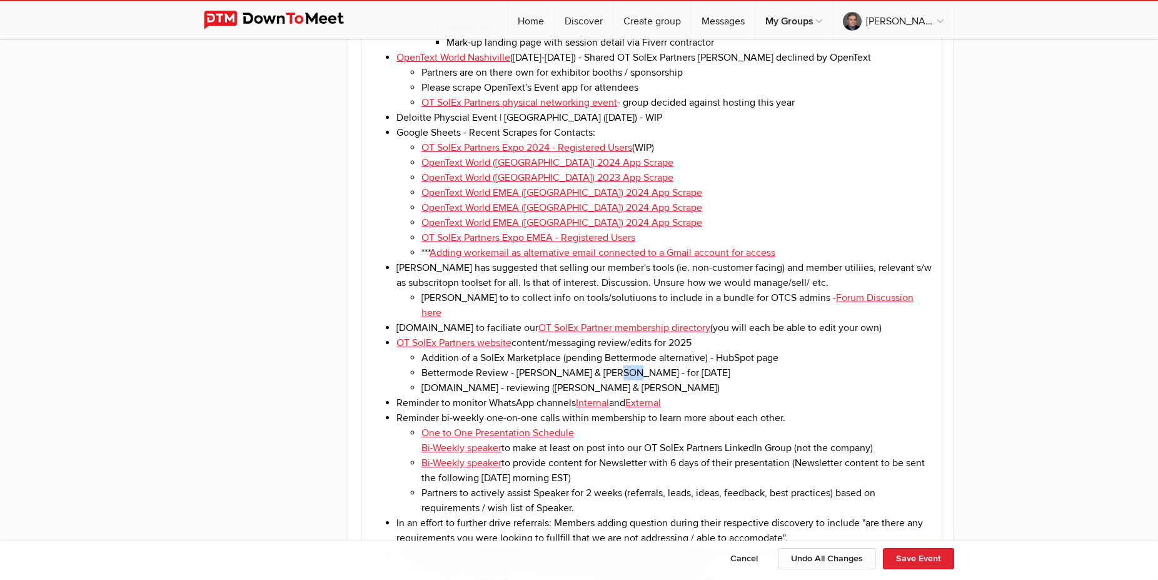
drag, startPoint x: 604, startPoint y: 300, endPoint x: 619, endPoint y: 301, distance: 15.0
click at [619, 365] on li "Bettermode Review - [PERSON_NAME] & [PERSON_NAME] - for [DATE]" at bounding box center [676, 372] width 510 height 15
click at [670, 395] on li "Reminder to monitor WhatsApp channels Internal and External" at bounding box center [663, 402] width 535 height 15
click at [713, 365] on li "Bettermode Review - [PERSON_NAME] & [PERSON_NAME] - for Oct" at bounding box center [676, 372] width 510 height 15
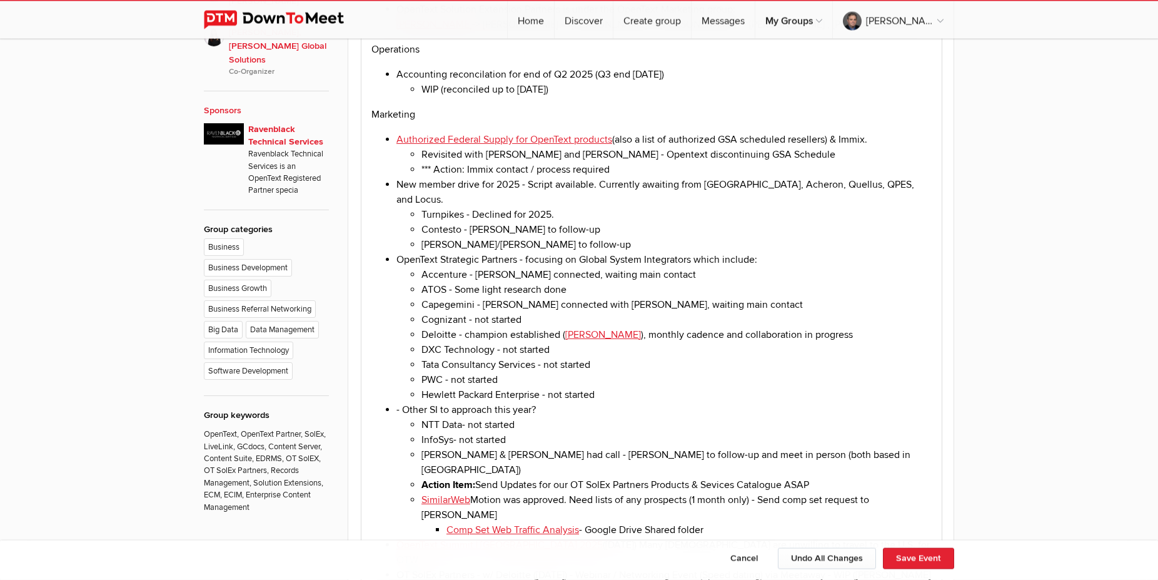
scroll to position [829, 0]
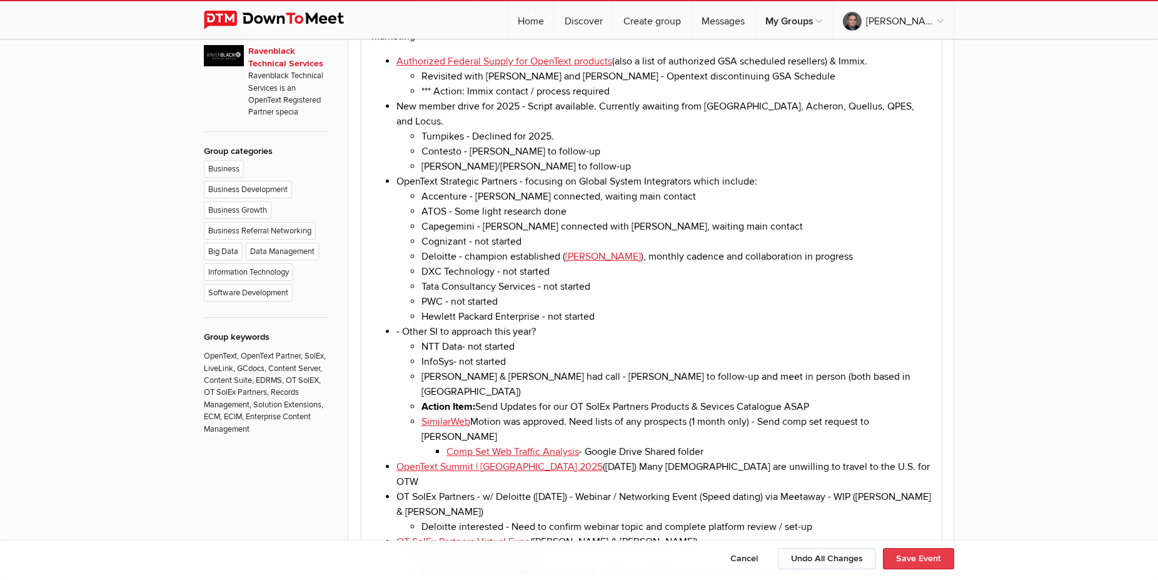
click at [920, 559] on button "Save Event" at bounding box center [918, 558] width 71 height 21
type input "[DATE]"
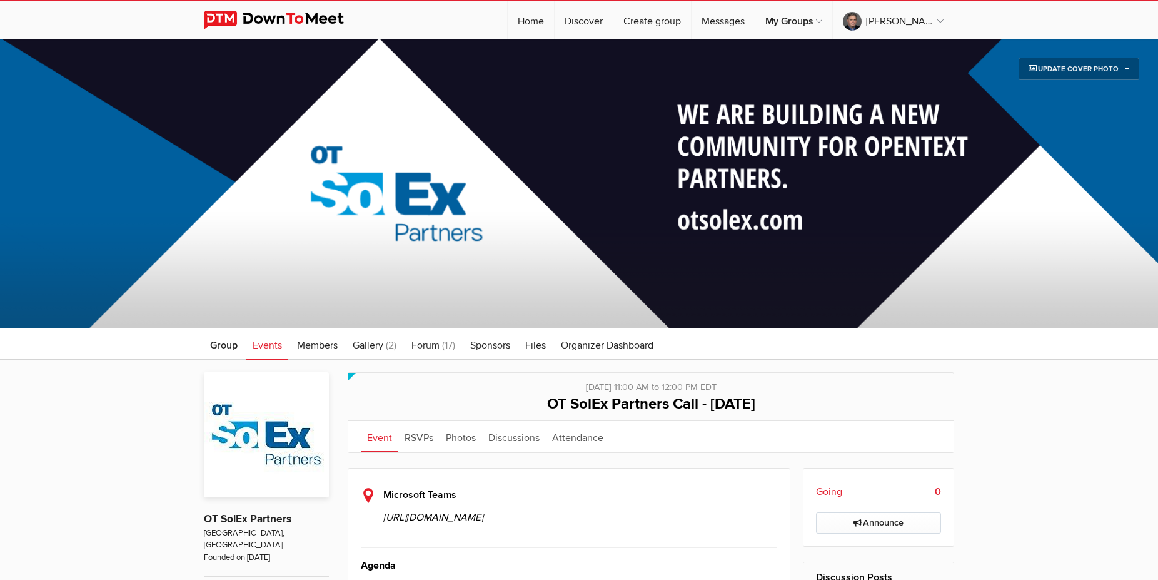
scroll to position [255, 0]
